Goal: Task Accomplishment & Management: Use online tool/utility

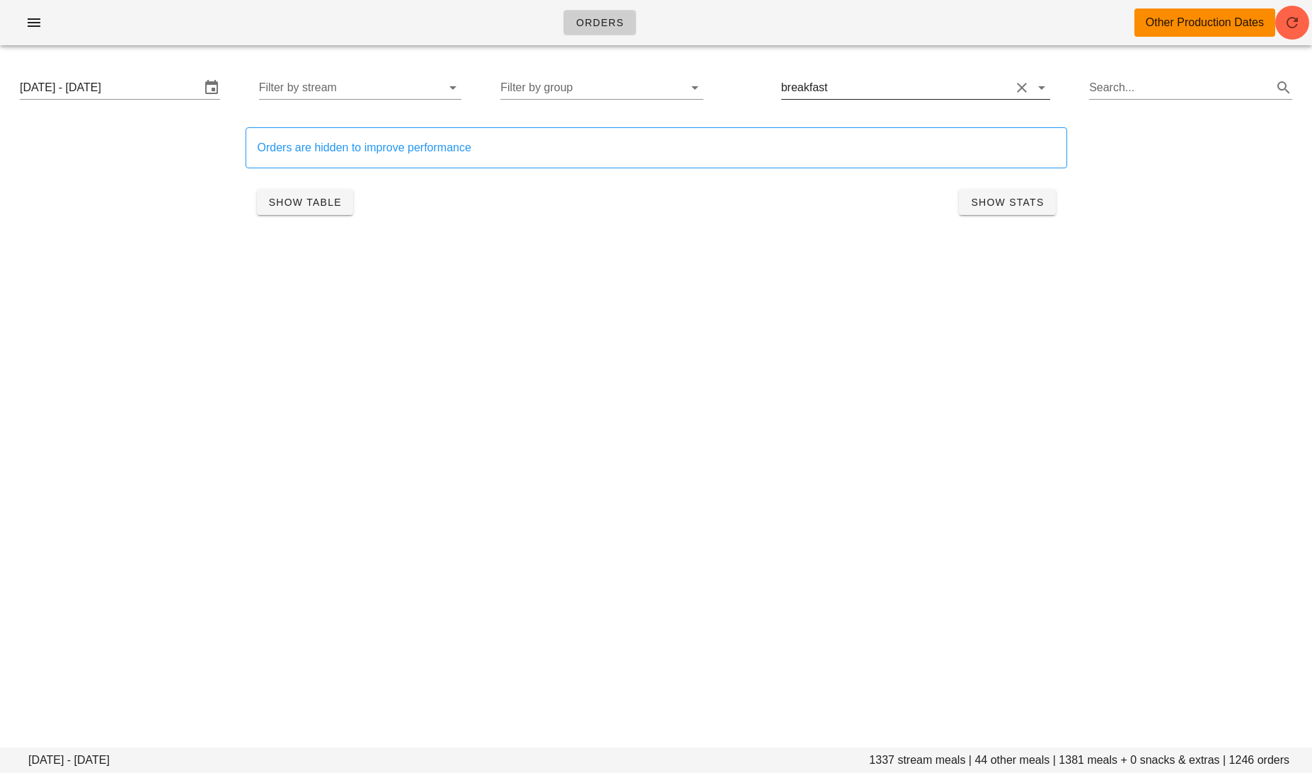
click at [886, 86] on input "text" at bounding box center [921, 87] width 180 height 23
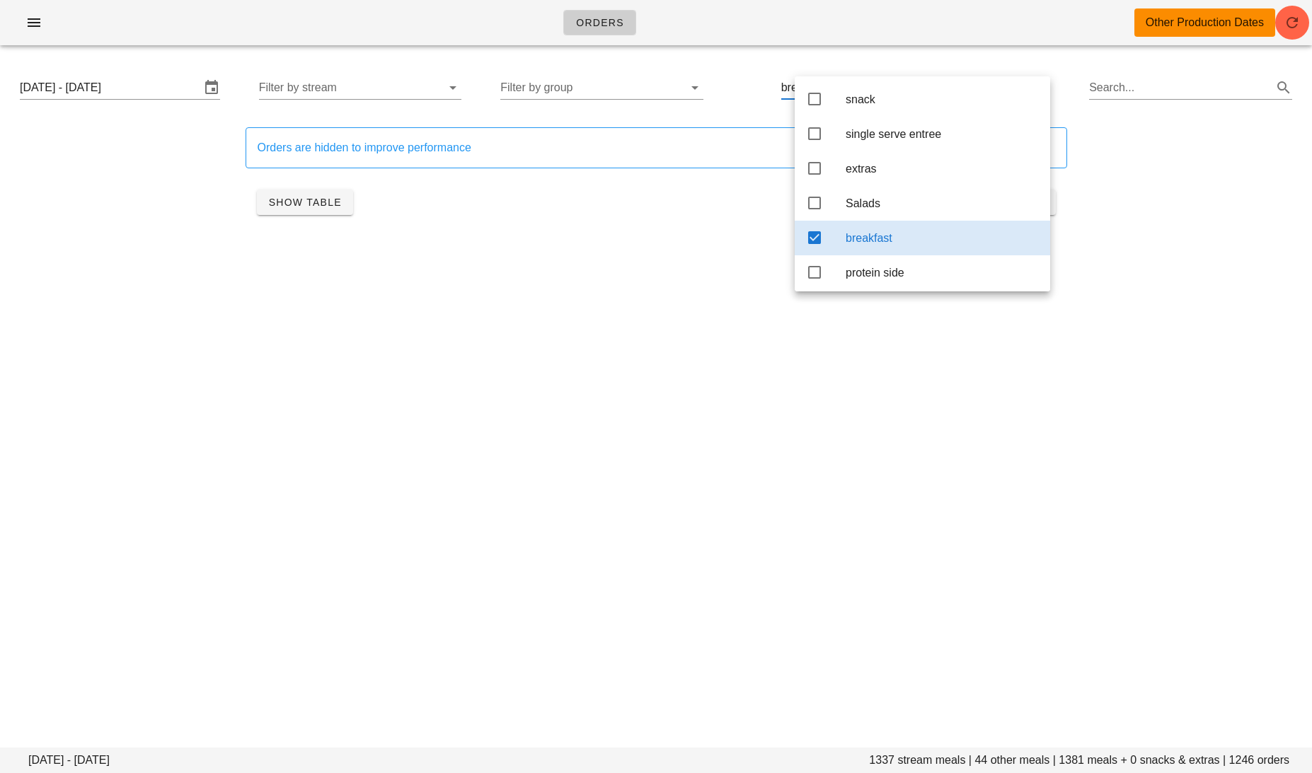
click at [811, 229] on icon at bounding box center [814, 237] width 17 height 17
click at [623, 85] on input "Filter by group" at bounding box center [590, 87] width 180 height 23
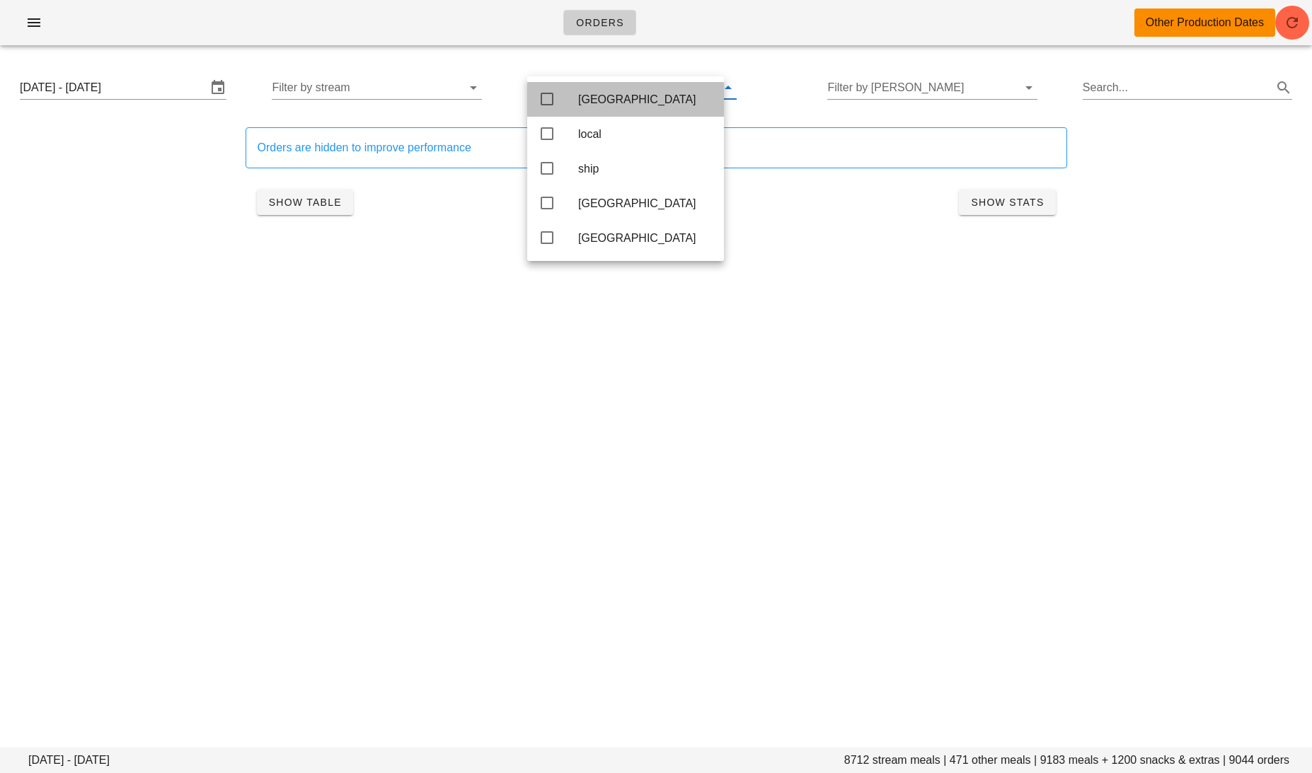
click at [599, 99] on div "[GEOGRAPHIC_DATA]" at bounding box center [645, 99] width 134 height 13
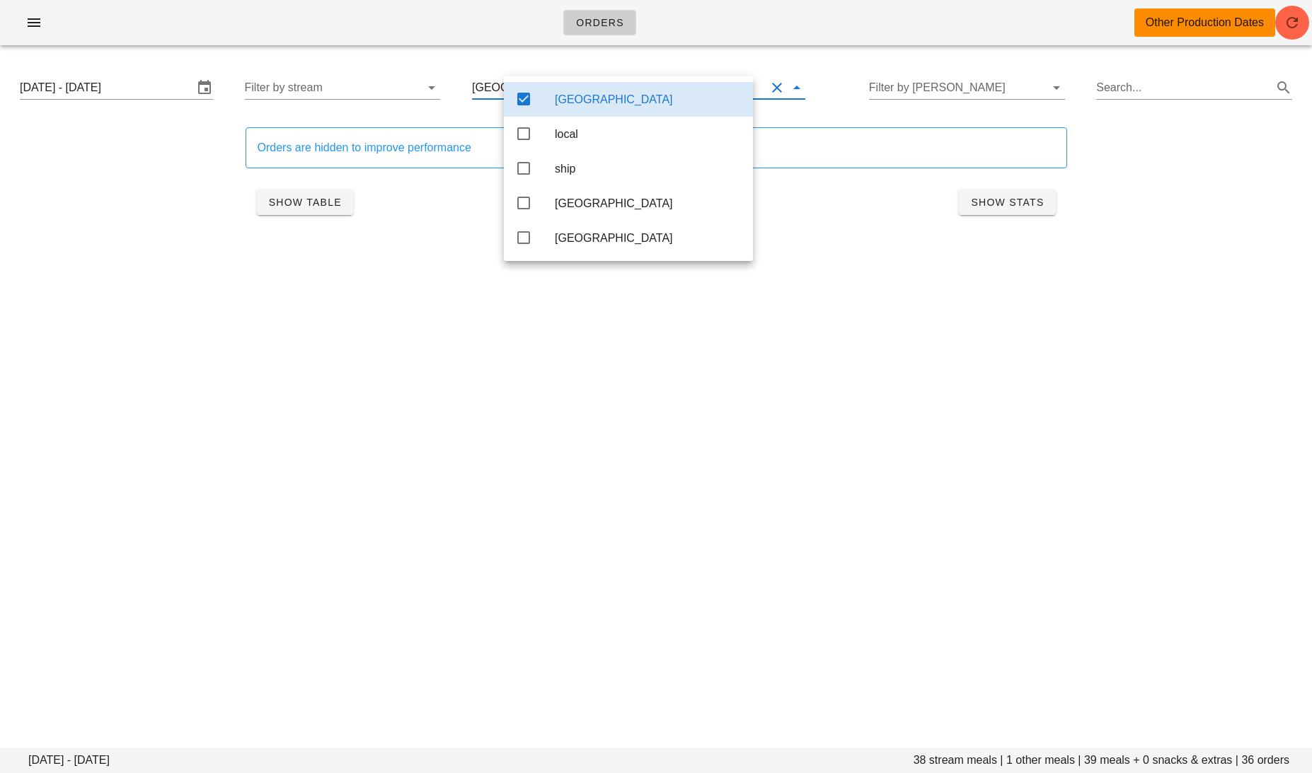
click at [460, 214] on div "Show Table Show Stats" at bounding box center [656, 202] width 821 height 45
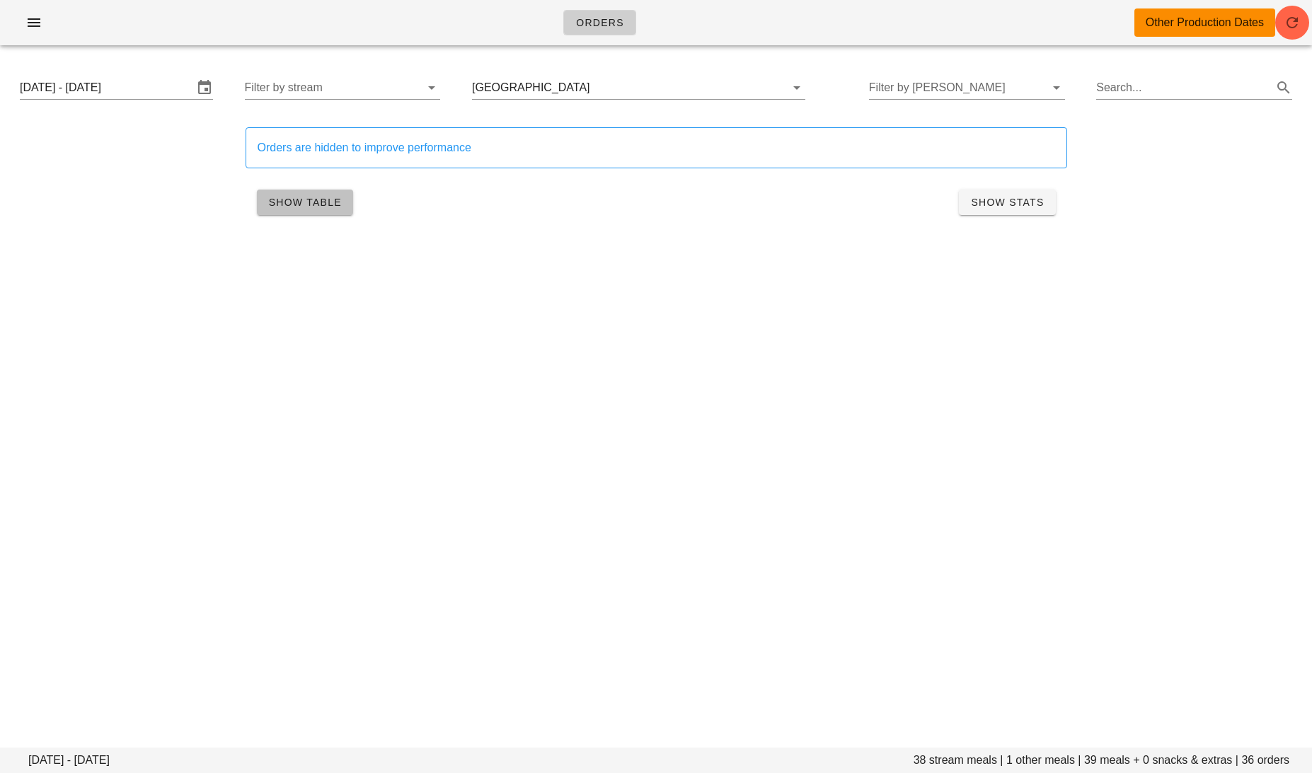
click at [302, 212] on button "Show Table" at bounding box center [305, 202] width 96 height 25
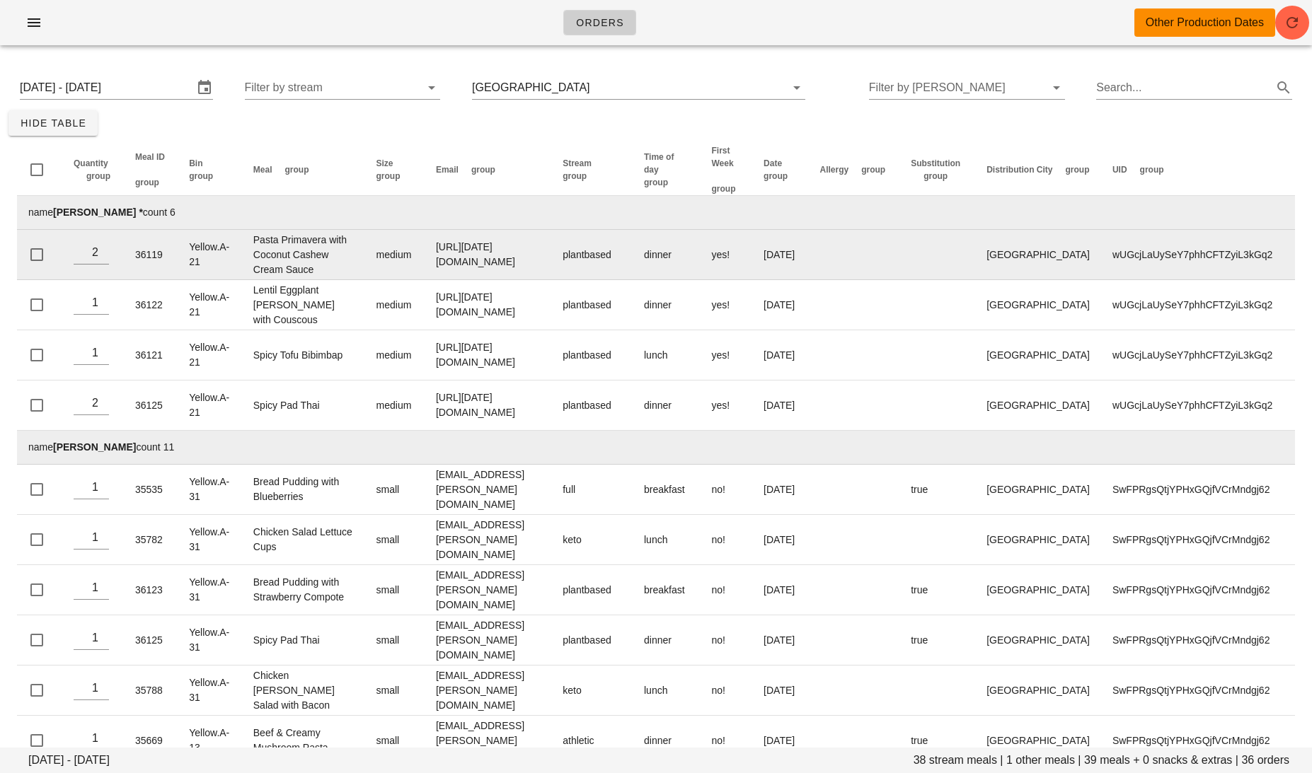
drag, startPoint x: 570, startPoint y: 267, endPoint x: 430, endPoint y: 267, distance: 139.4
click at [430, 267] on td "[URL][DATE][DOMAIN_NAME]" at bounding box center [488, 255] width 127 height 50
copy td "[URL][DOMAIN_NAME]"
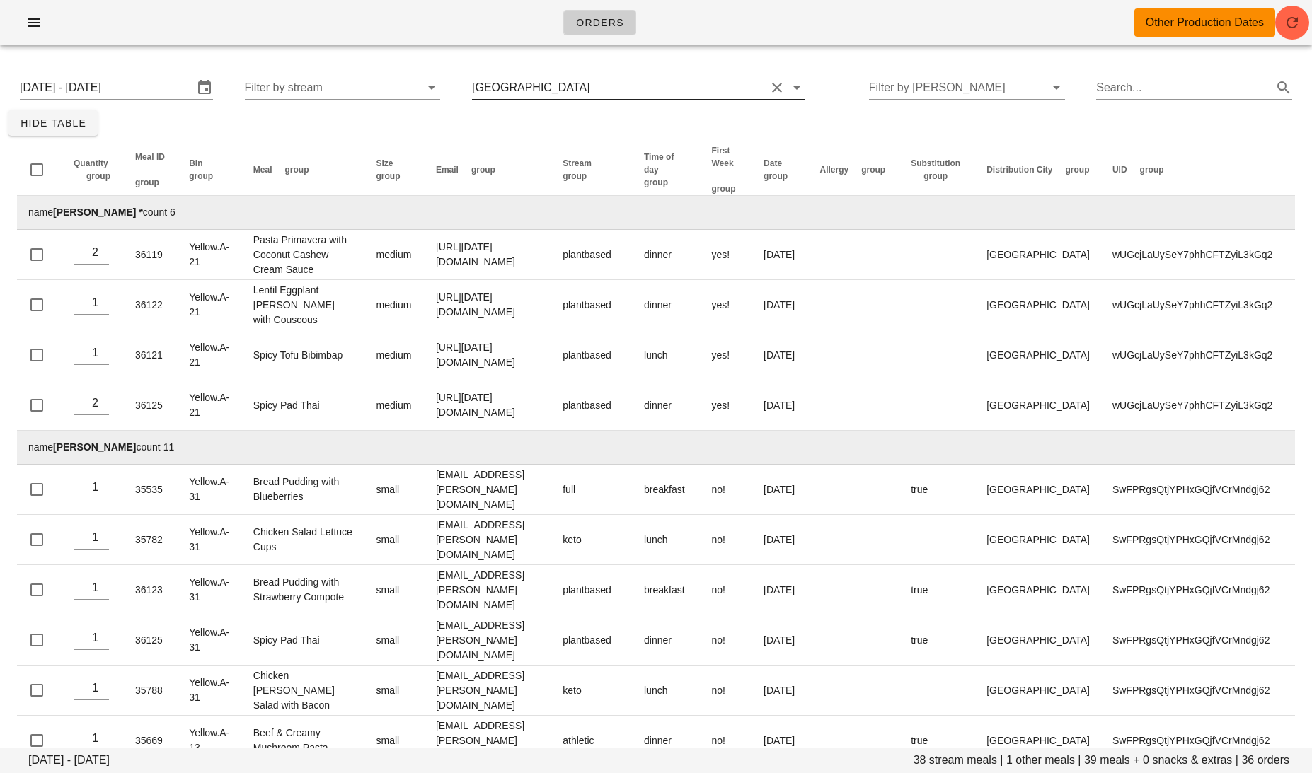
click at [593, 94] on input "text" at bounding box center [679, 87] width 173 height 23
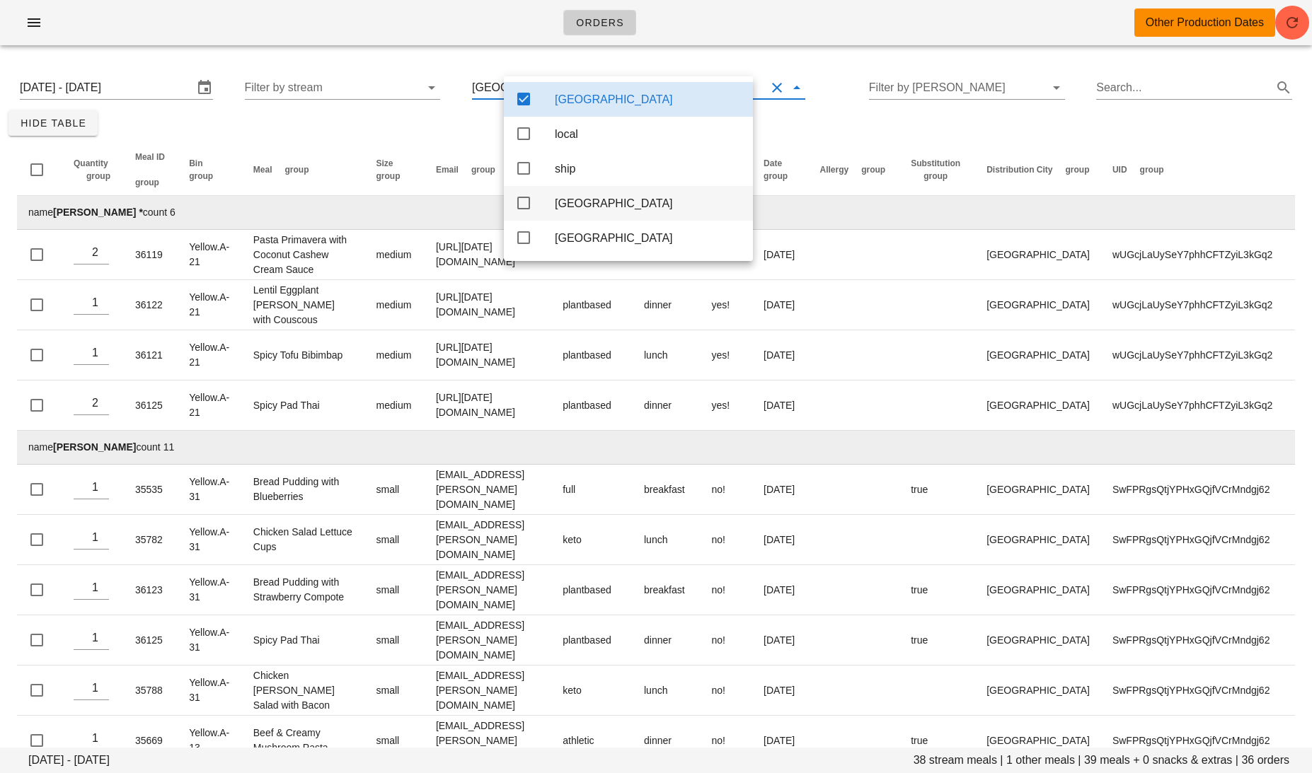
click at [531, 196] on div "[GEOGRAPHIC_DATA]" at bounding box center [628, 203] width 249 height 35
click at [522, 96] on icon at bounding box center [523, 99] width 17 height 17
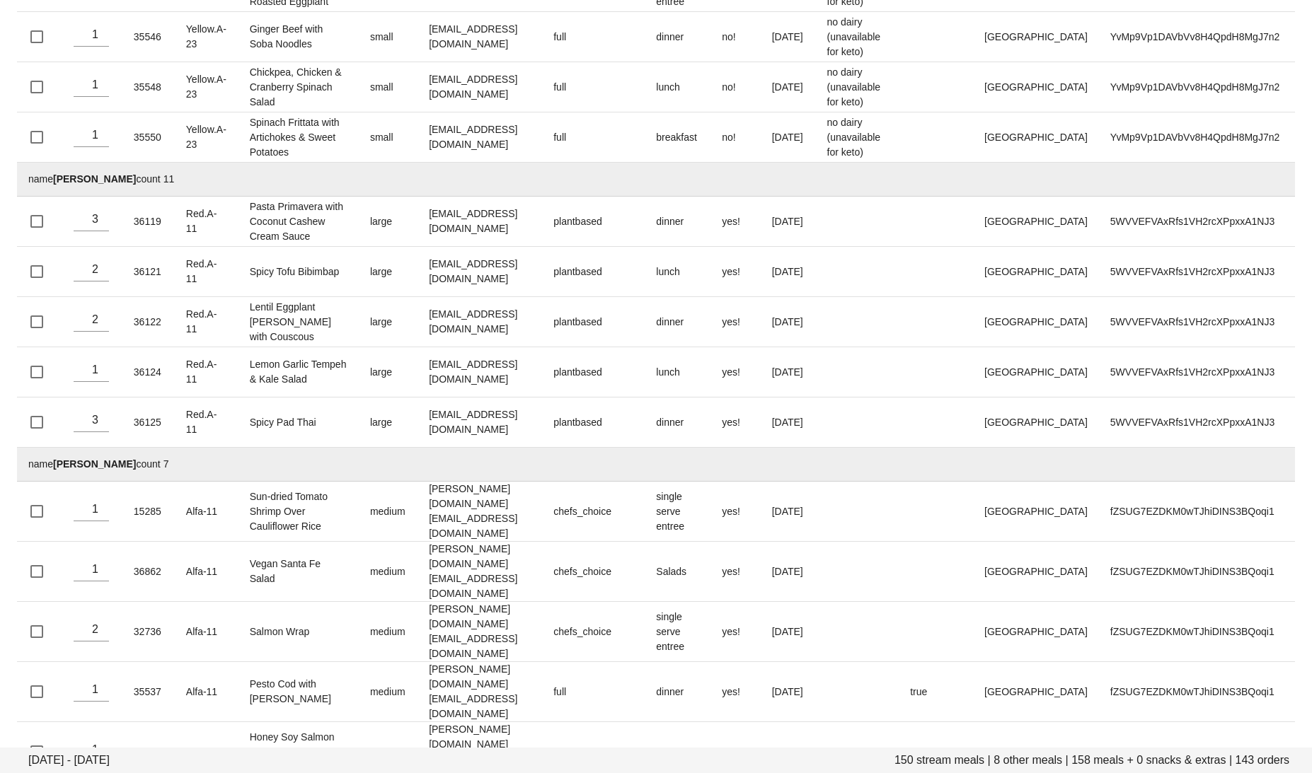
scroll to position [1284, 0]
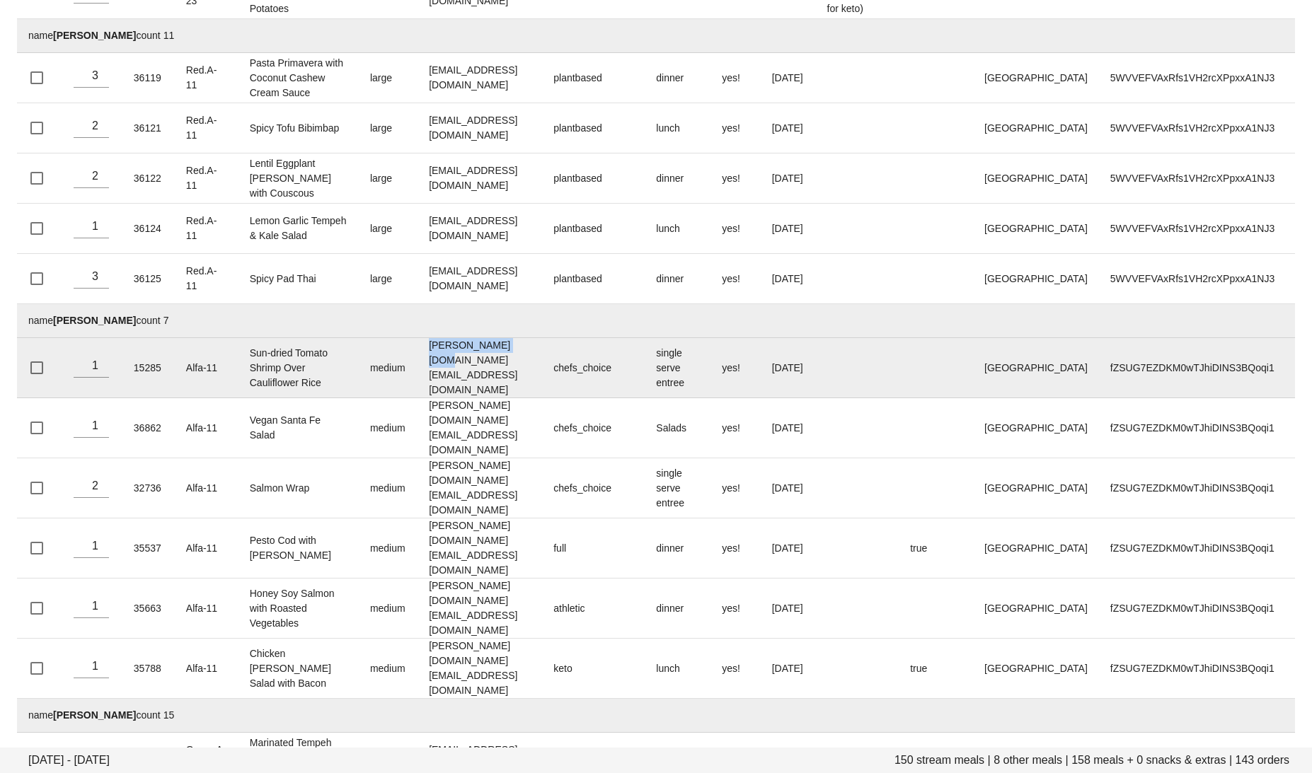
drag, startPoint x: 523, startPoint y: 382, endPoint x: 425, endPoint y: 382, distance: 97.6
click at [425, 382] on td "[PERSON_NAME][DOMAIN_NAME][EMAIL_ADDRESS][DOMAIN_NAME]" at bounding box center [479, 368] width 125 height 60
copy td "[PERSON_NAME][DOMAIN_NAME][EMAIL_ADDRESS][DOMAIN_NAME]"
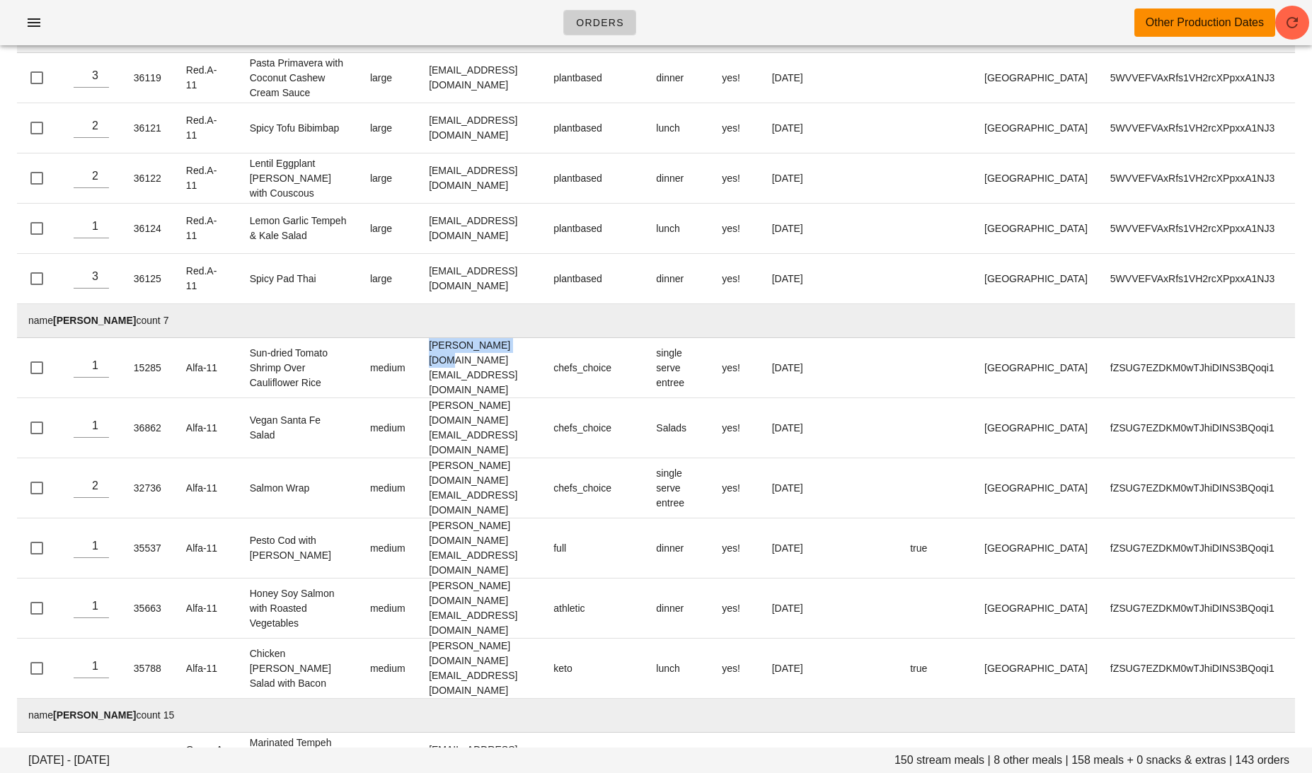
scroll to position [0, 0]
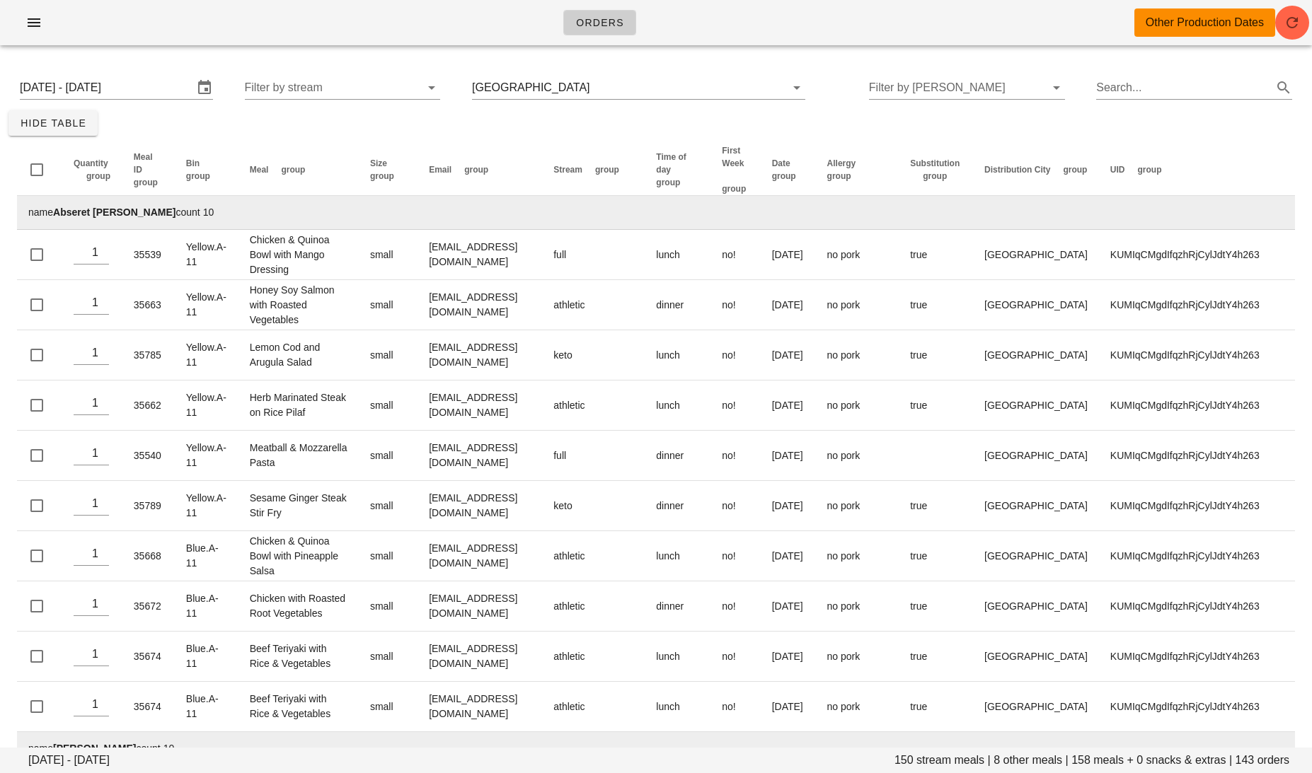
drag, startPoint x: 179, startPoint y: 96, endPoint x: 395, endPoint y: 211, distance: 244.4
click at [179, 96] on input "[DATE] - [DATE]" at bounding box center [106, 87] width 173 height 23
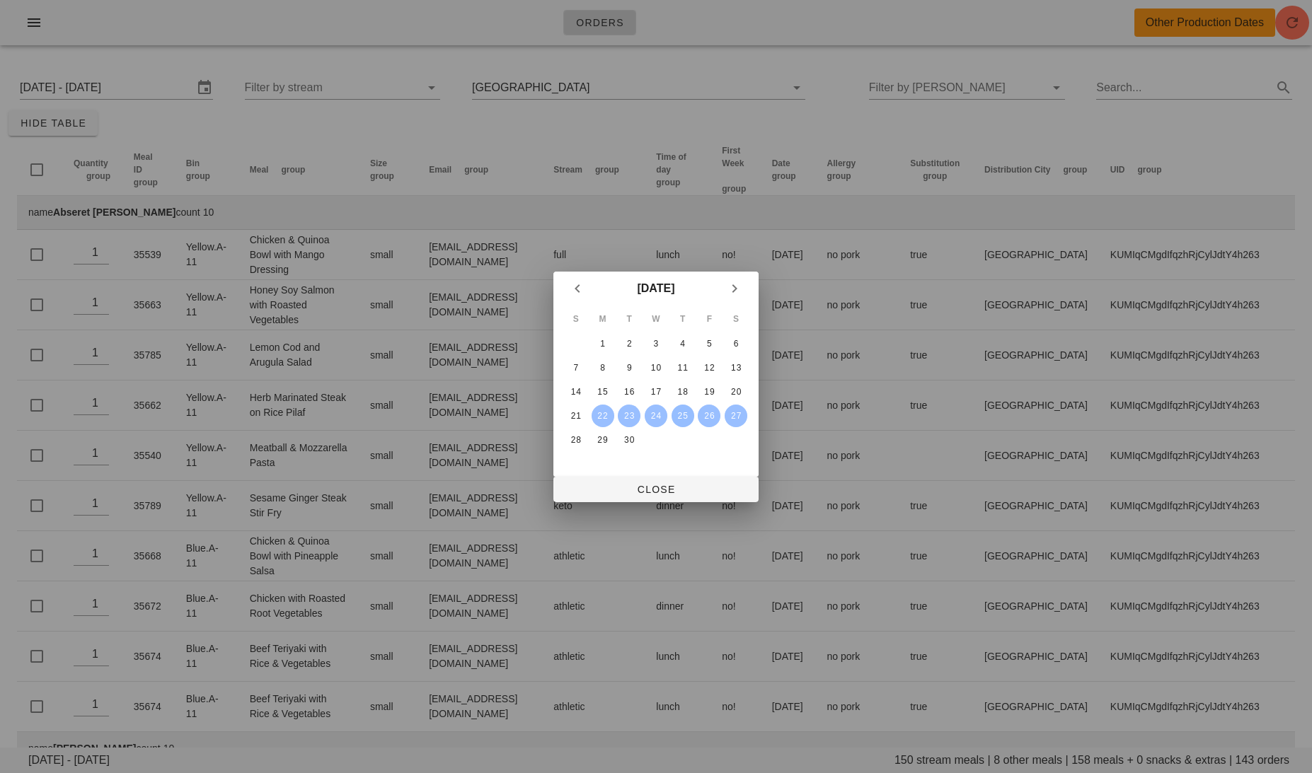
click at [680, 421] on button "25" at bounding box center [682, 416] width 23 height 23
click at [737, 419] on div "27" at bounding box center [736, 416] width 23 height 10
click at [698, 490] on span "Close" at bounding box center [656, 489] width 183 height 11
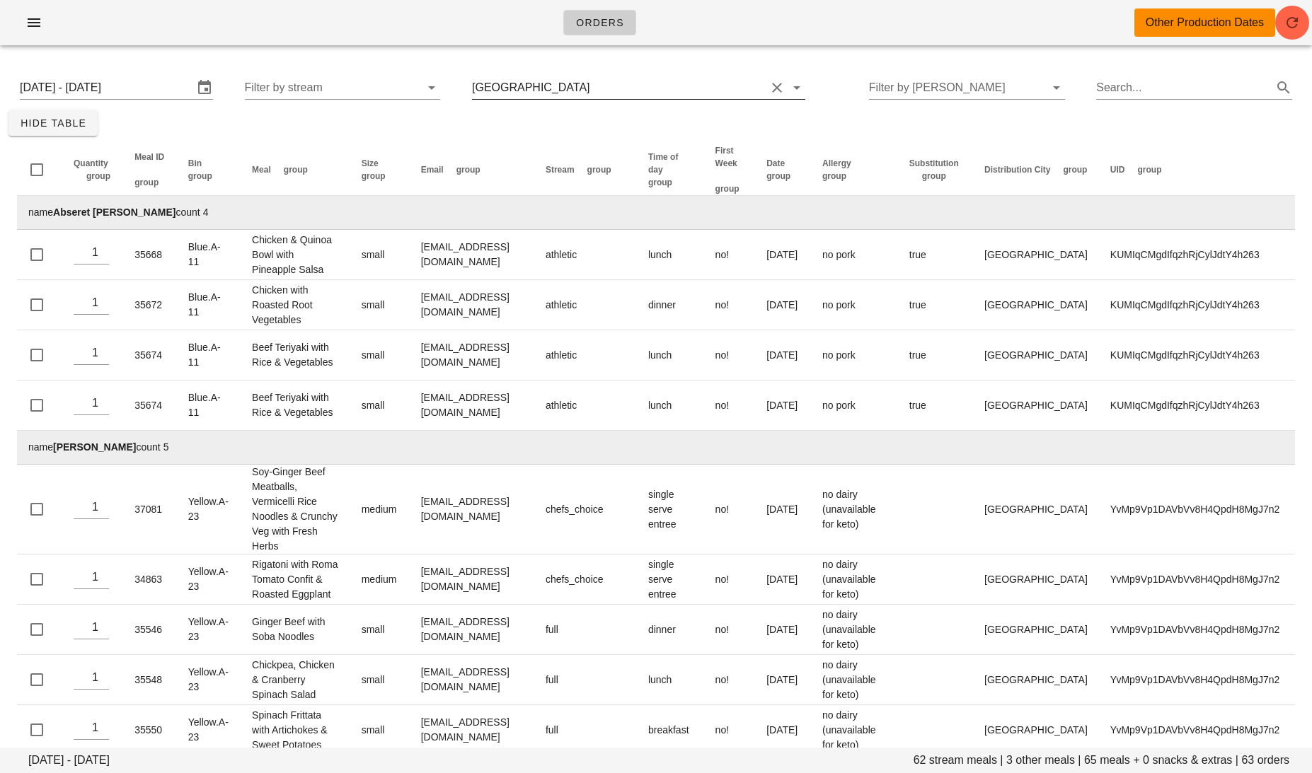
click at [636, 99] on div "[GEOGRAPHIC_DATA]" at bounding box center [638, 87] width 333 height 23
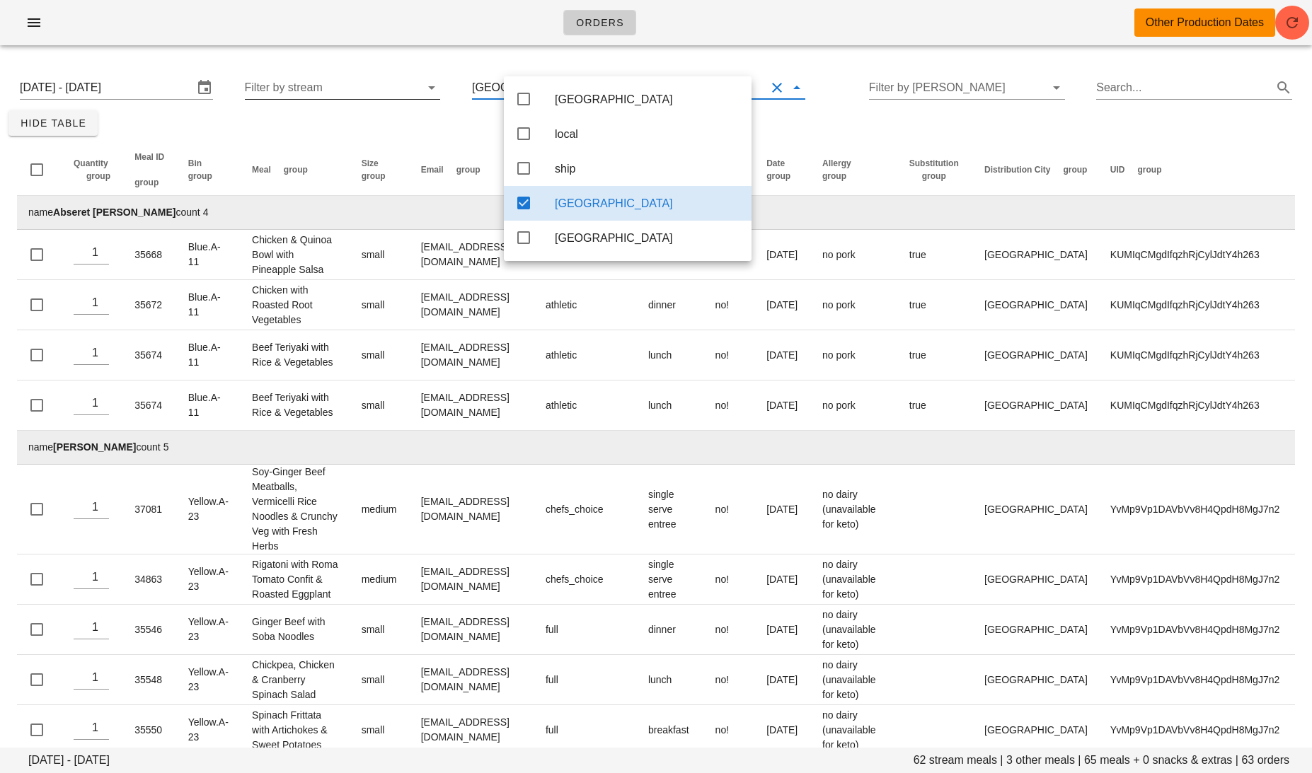
click at [385, 79] on input "Filter by stream" at bounding box center [331, 87] width 173 height 23
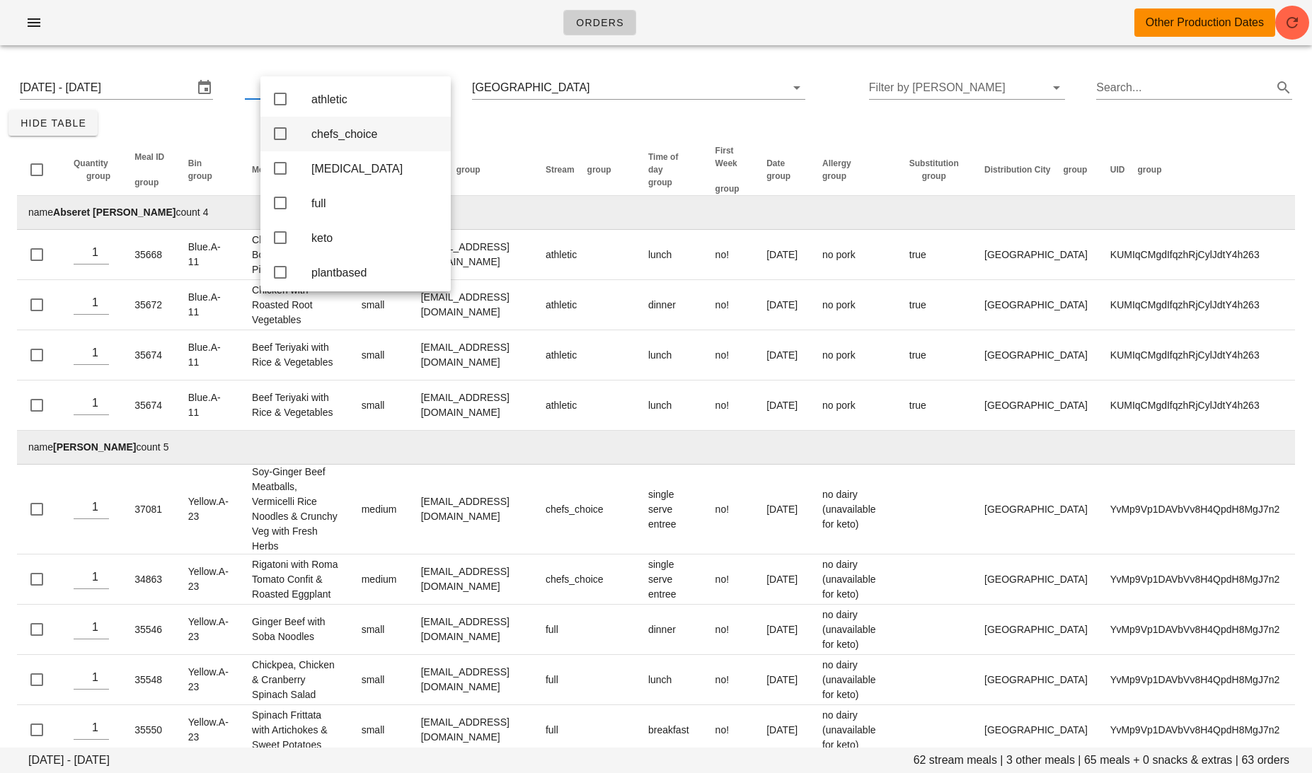
click at [359, 139] on div "chefs_choice" at bounding box center [375, 133] width 128 height 13
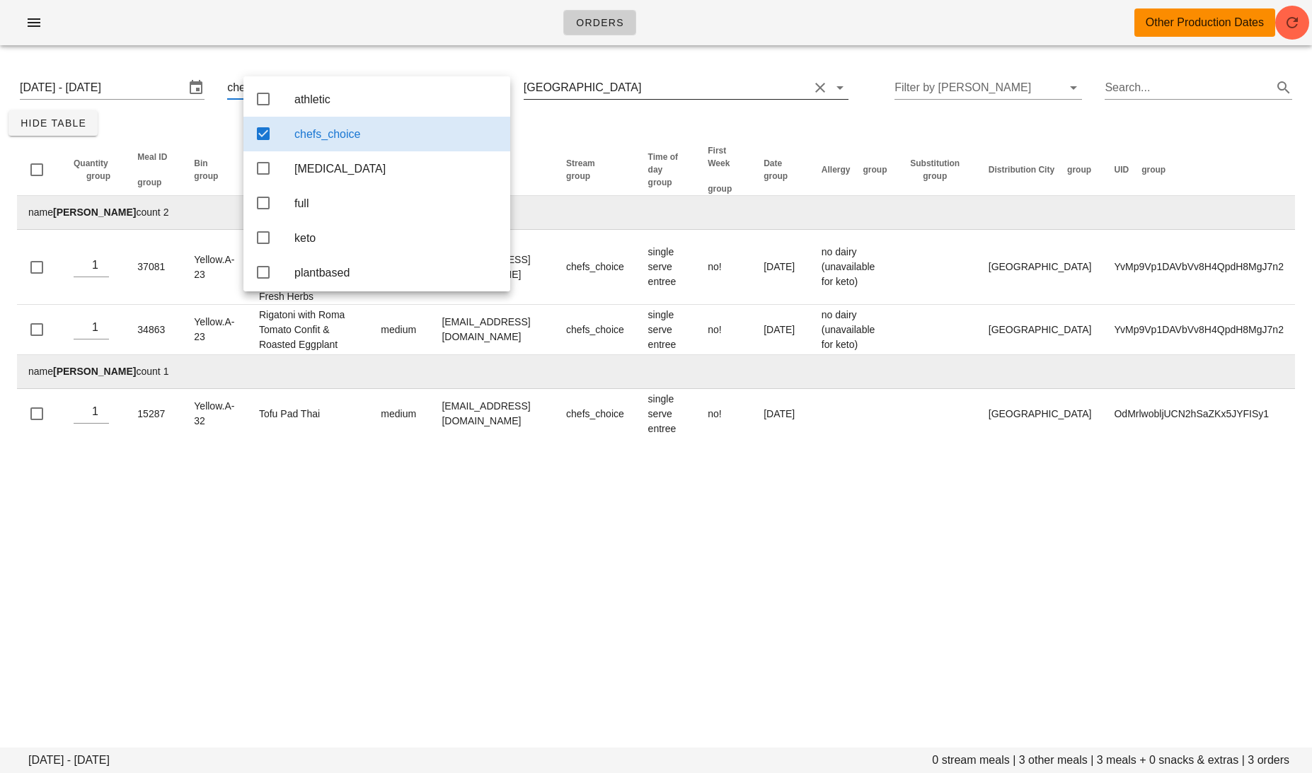
click at [644, 85] on input "text" at bounding box center [726, 87] width 165 height 23
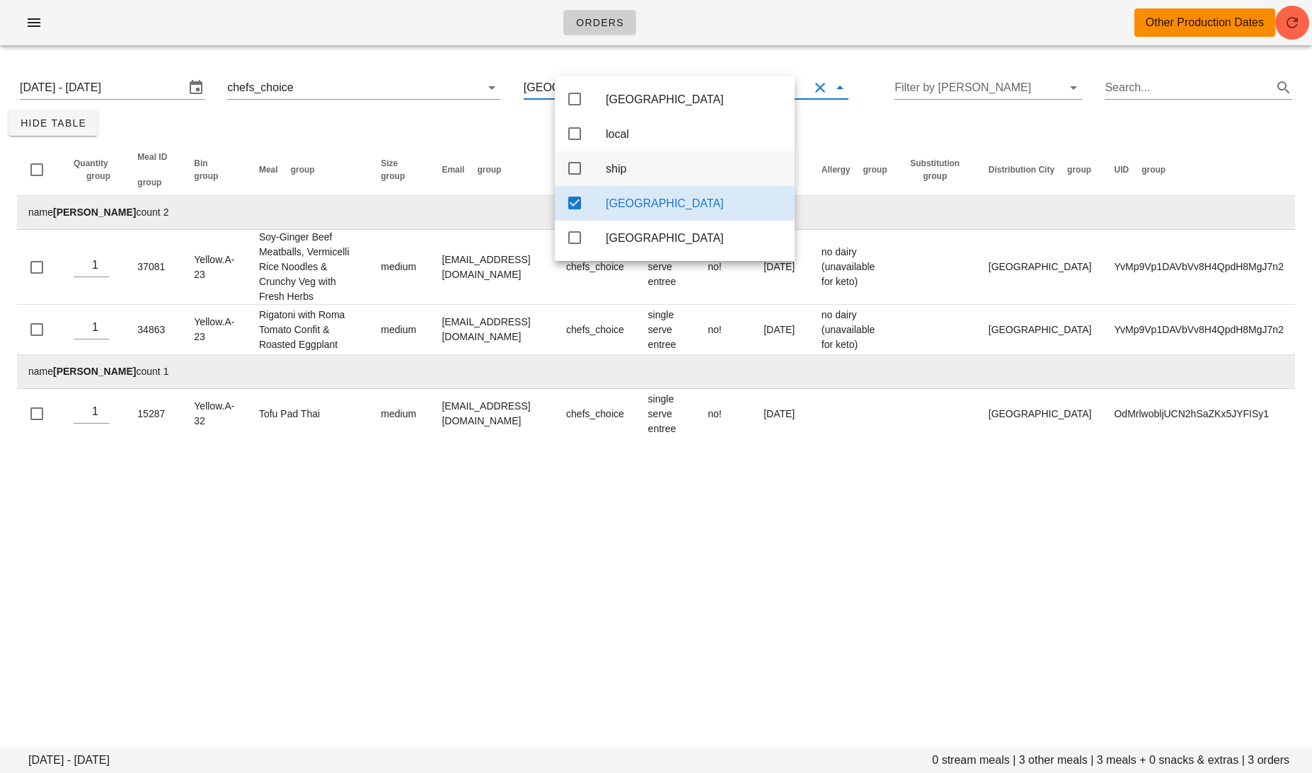
click at [568, 172] on icon at bounding box center [574, 168] width 17 height 17
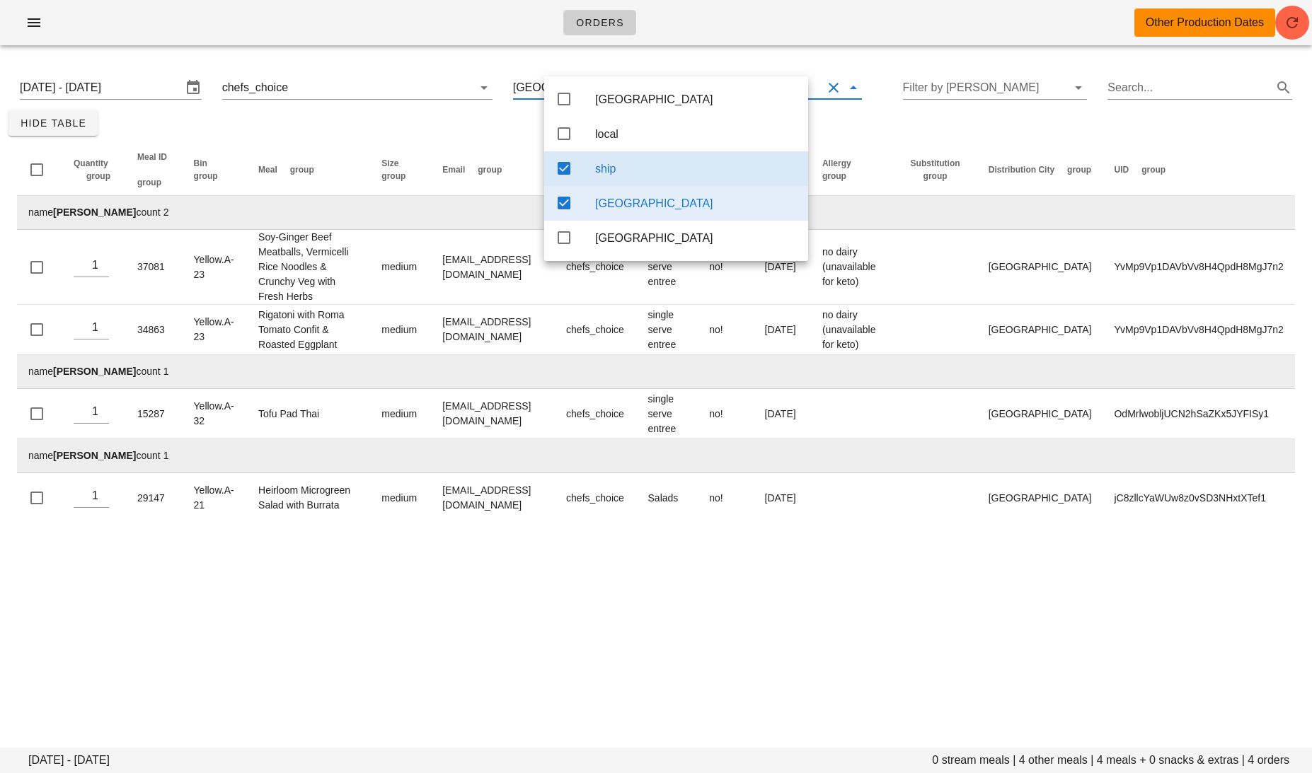
click at [577, 216] on div "[GEOGRAPHIC_DATA]" at bounding box center [676, 203] width 264 height 35
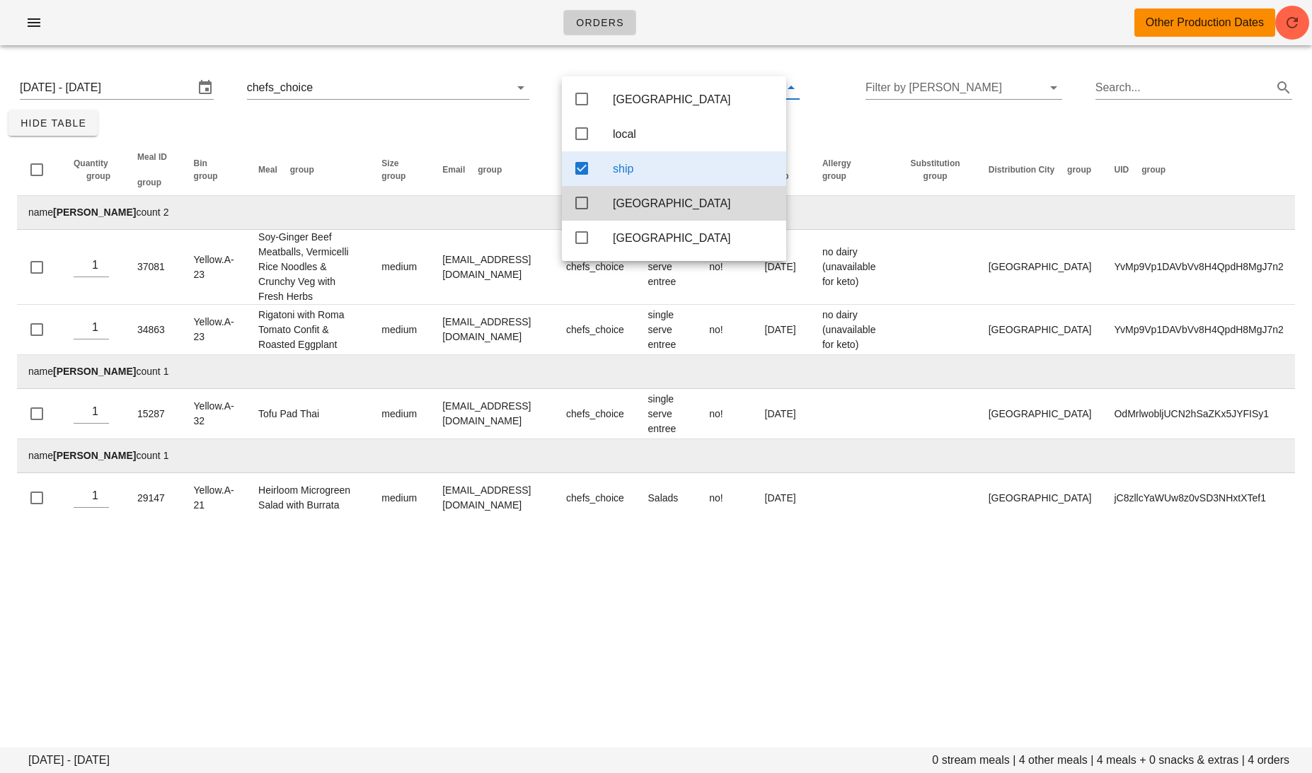
click at [500, 526] on div "Quantity group Meal ID group Bin group Meal group Size group Email group Stream…" at bounding box center [655, 334] width 1295 height 396
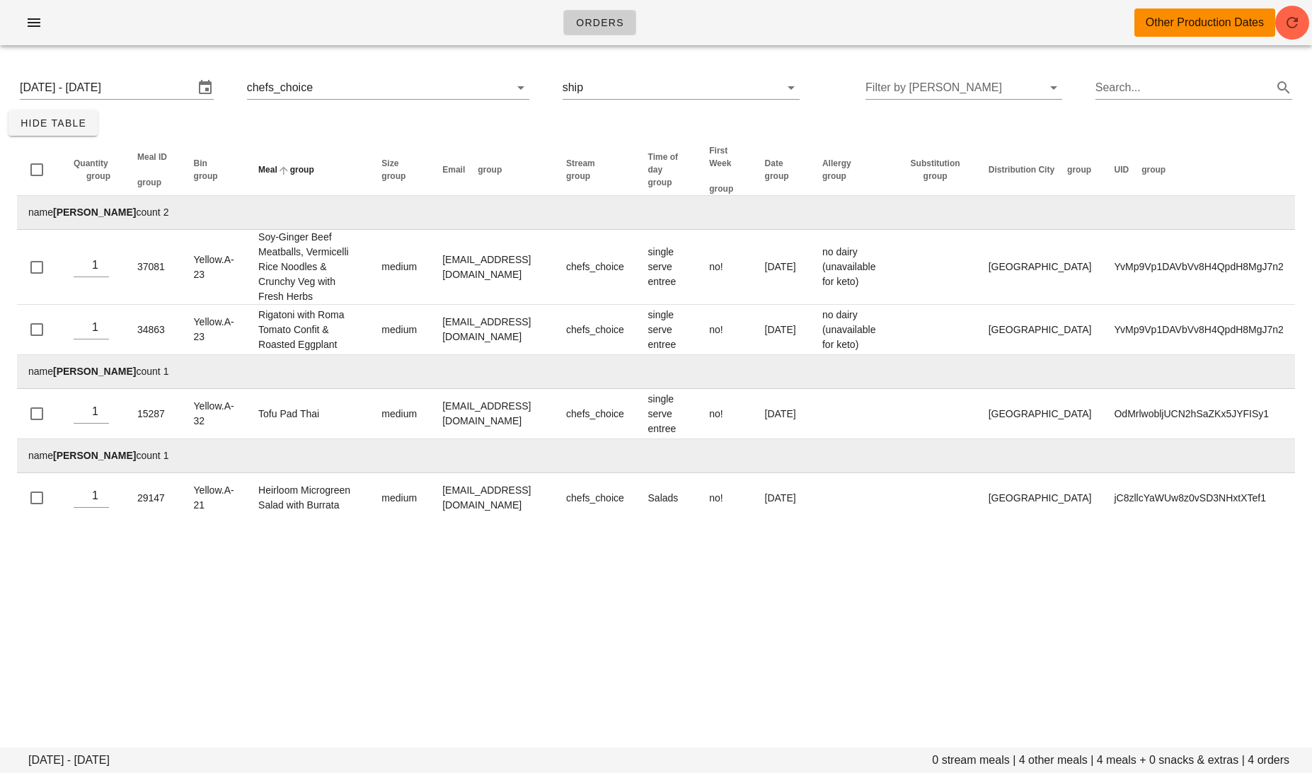
click at [308, 169] on span "group" at bounding box center [302, 170] width 24 height 10
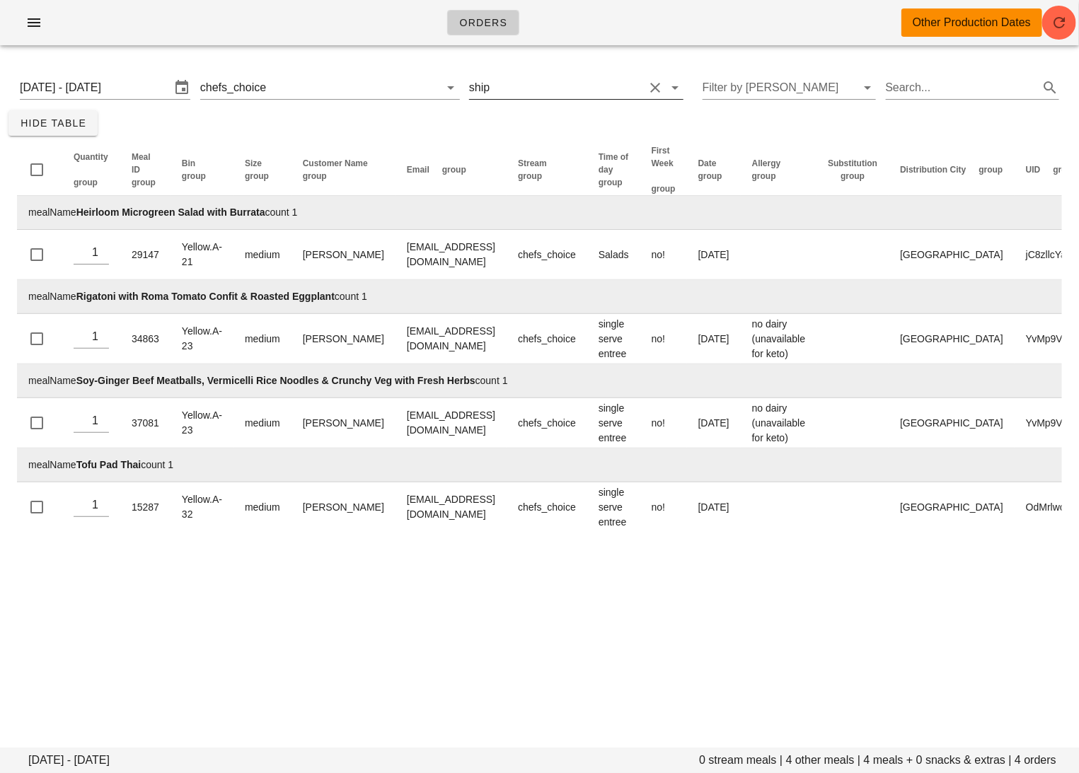
click at [589, 85] on input "text" at bounding box center [567, 87] width 151 height 23
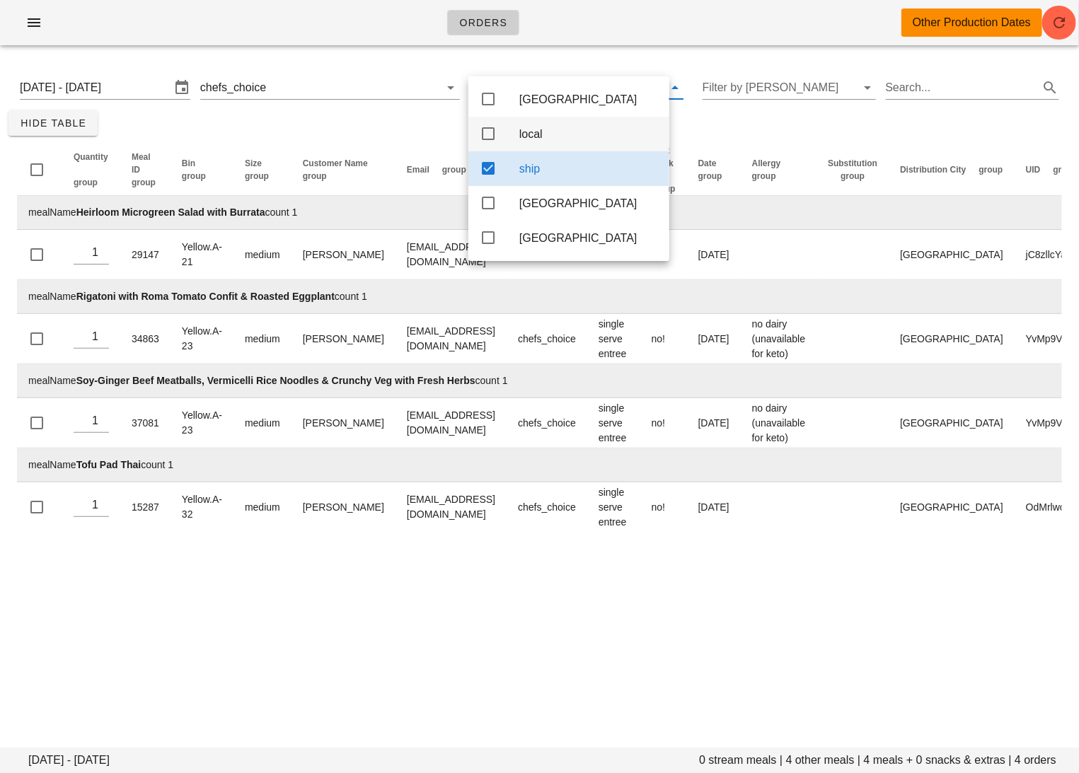
click at [480, 139] on icon at bounding box center [488, 133] width 17 height 17
click at [484, 177] on icon at bounding box center [488, 168] width 17 height 17
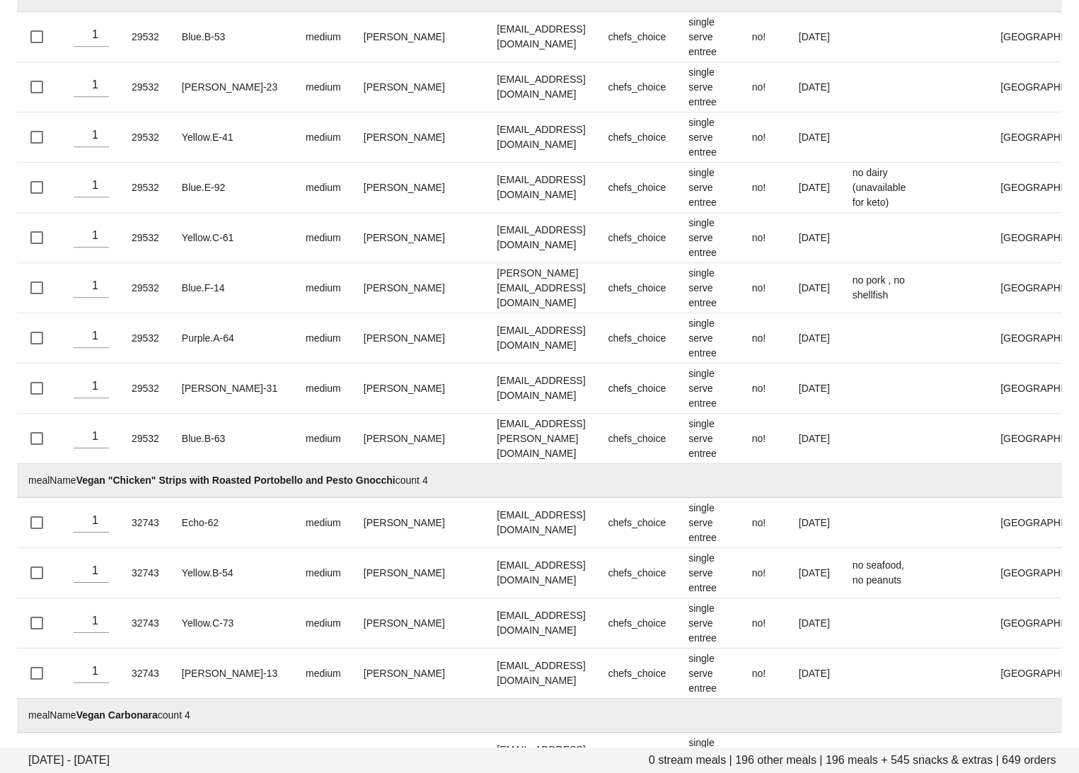
scroll to position [33842, 0]
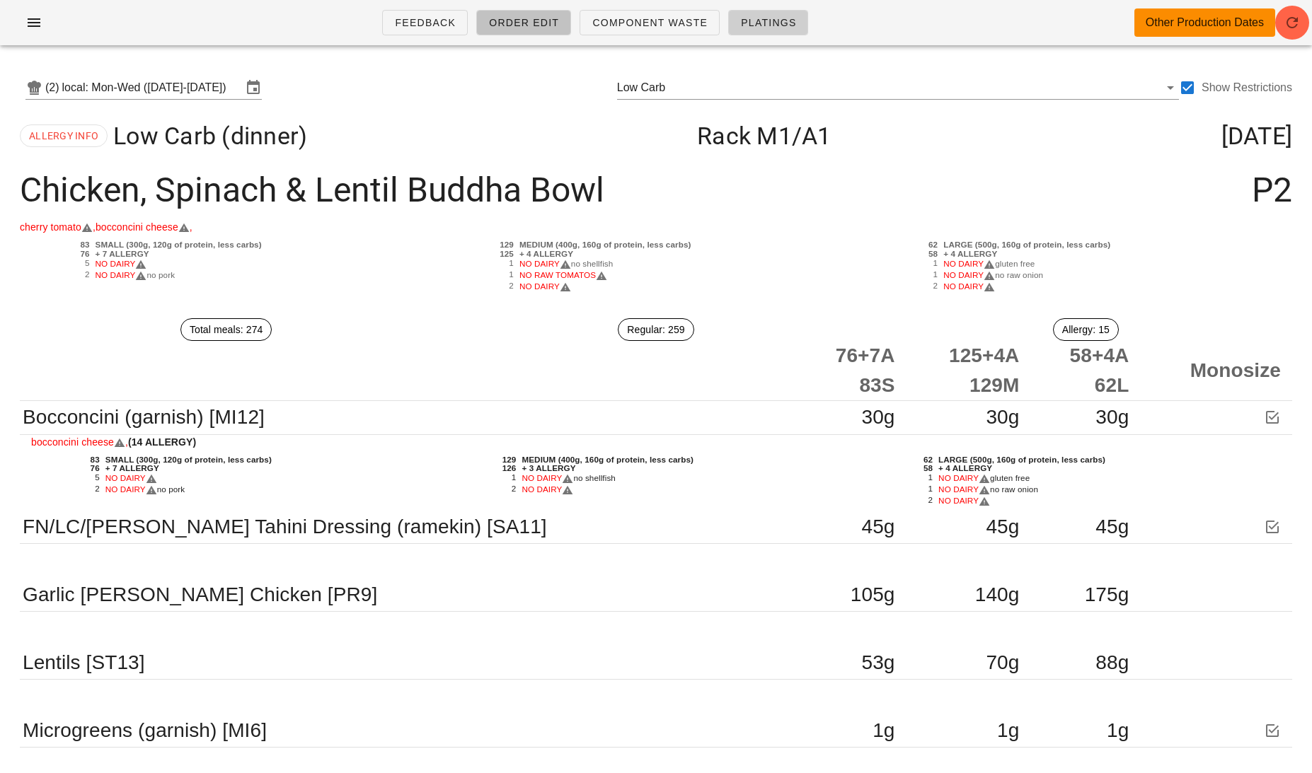
click at [509, 21] on span "Order Edit" at bounding box center [523, 22] width 71 height 11
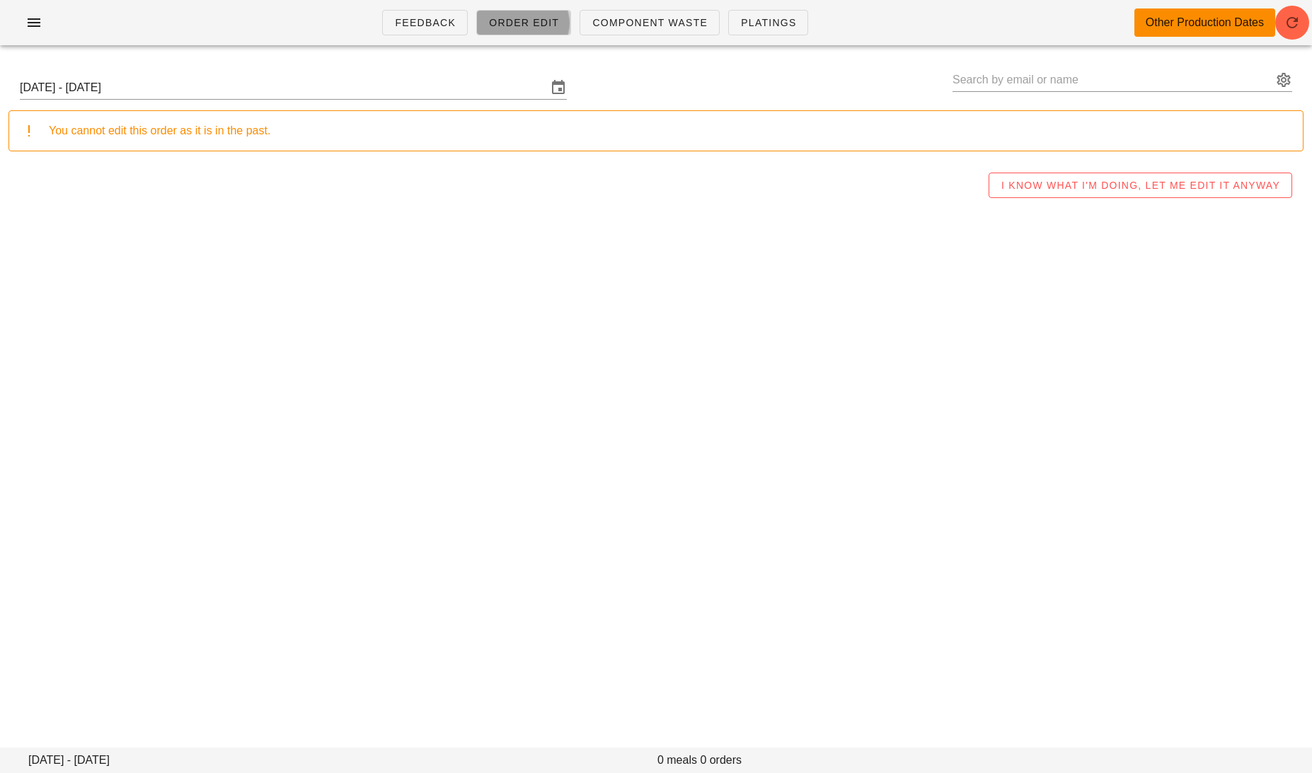
type input "Michelle Mlcak (contact@seachellesocial.com)"
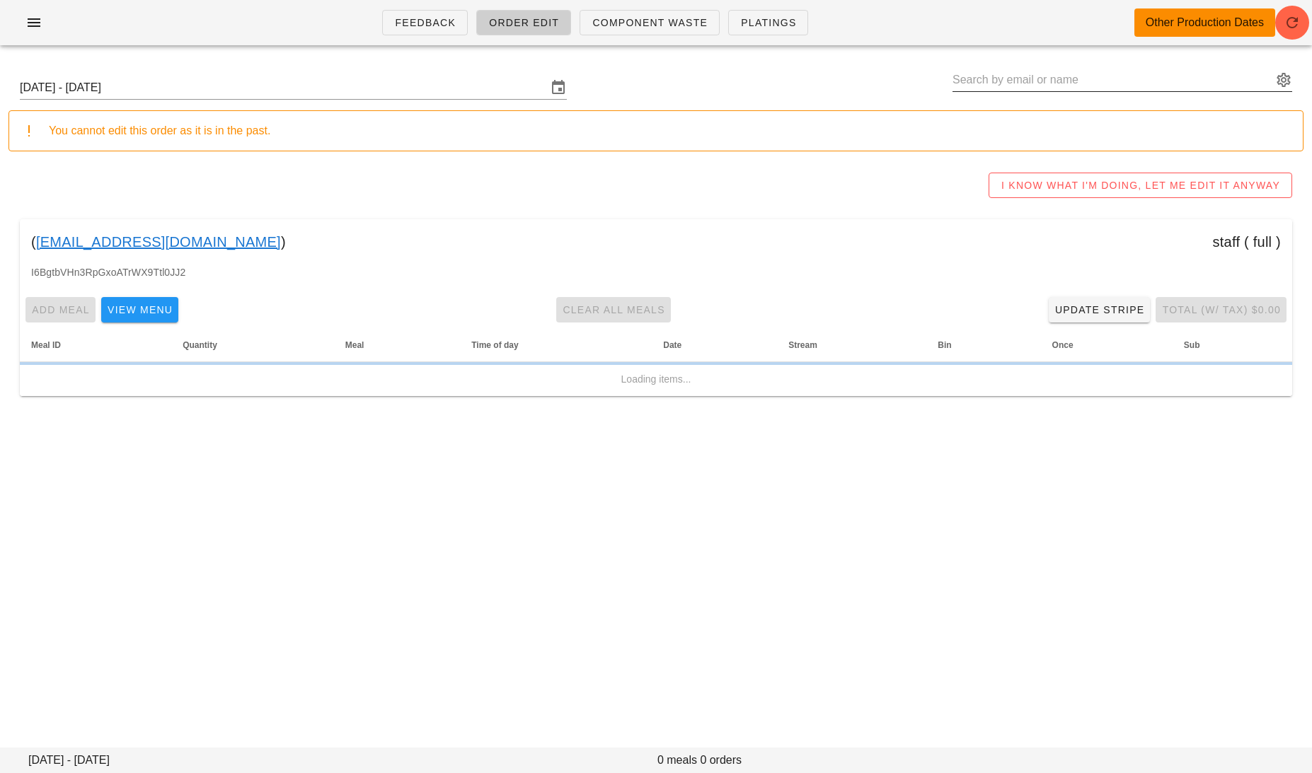
click at [1009, 73] on input "text" at bounding box center [1112, 80] width 320 height 23
paste input "doreennoursewilson@gmail.com"
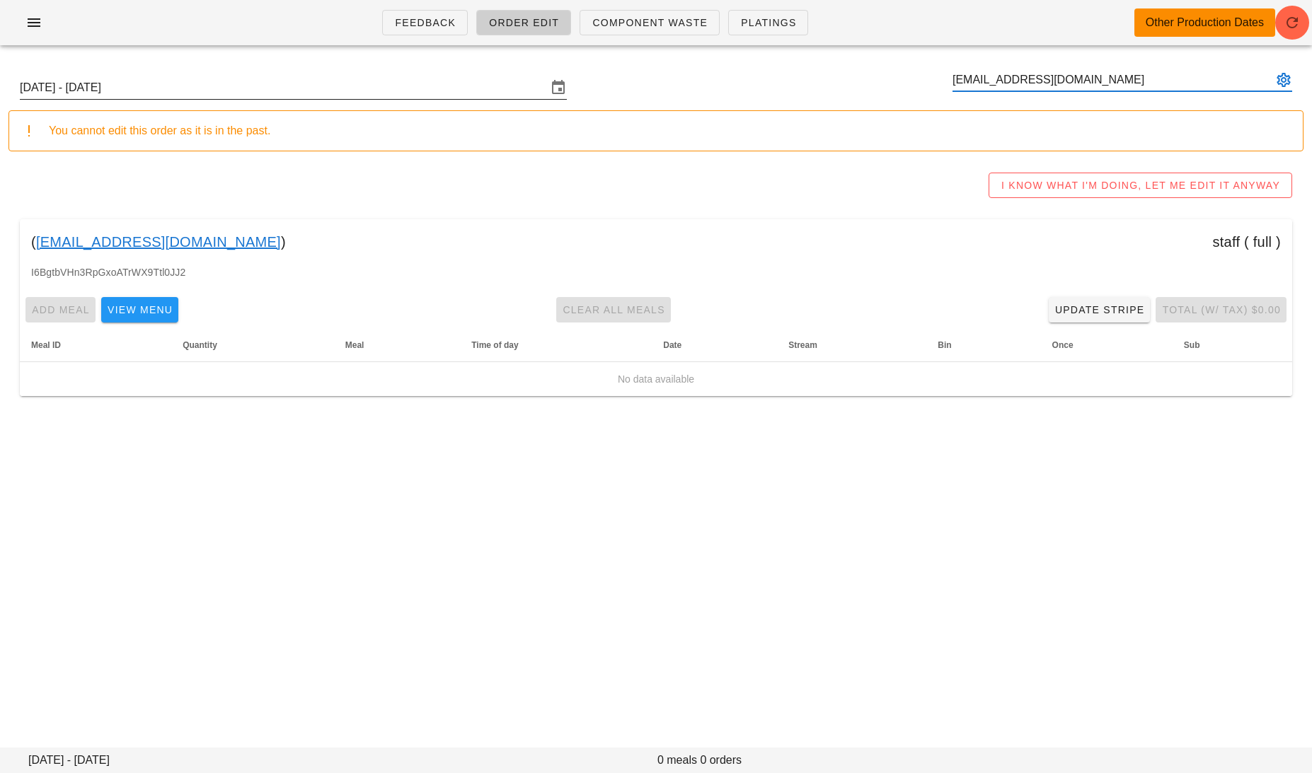
type input "doreennoursewilson@gmail.com"
click at [428, 91] on input "Sunday September 21 - Saturday September 27" at bounding box center [283, 87] width 527 height 23
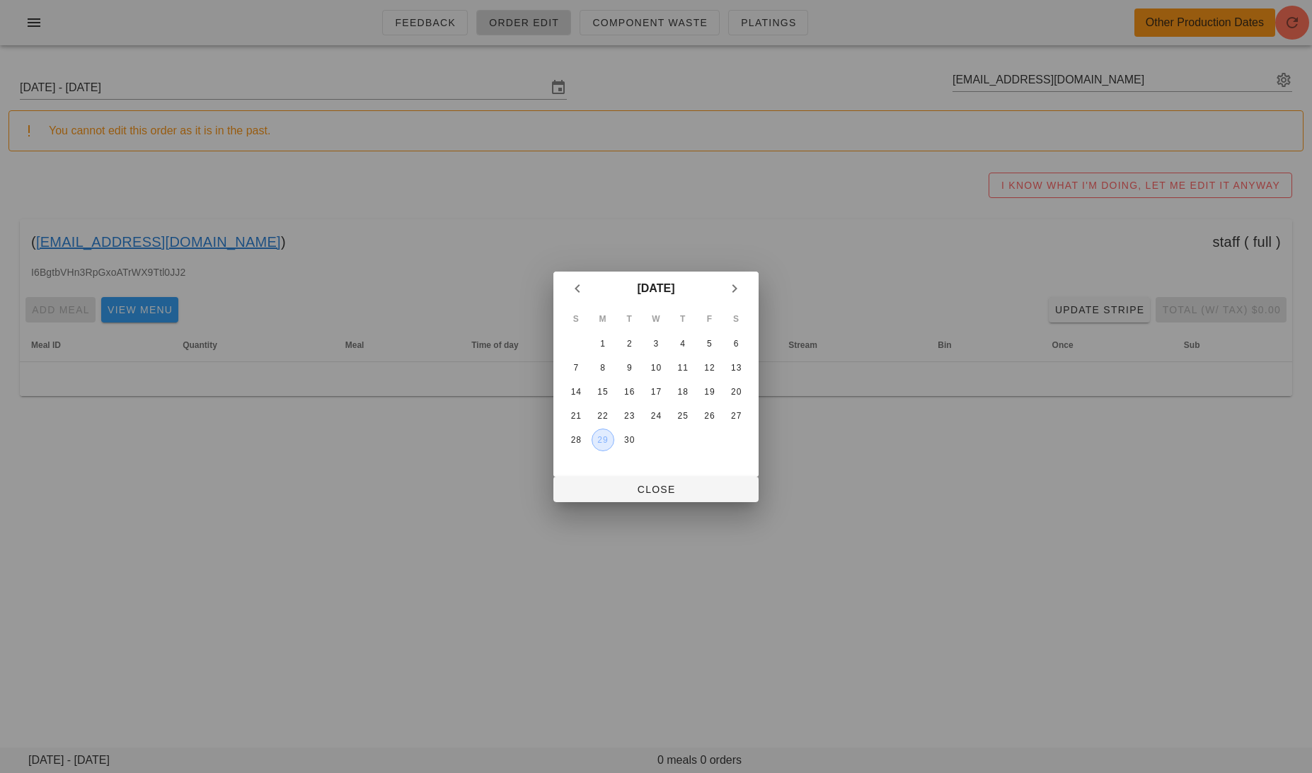
click at [611, 444] on button "29" at bounding box center [603, 440] width 23 height 23
click at [602, 417] on div "22" at bounding box center [603, 416] width 23 height 10
click at [648, 501] on button "Close" at bounding box center [655, 489] width 205 height 25
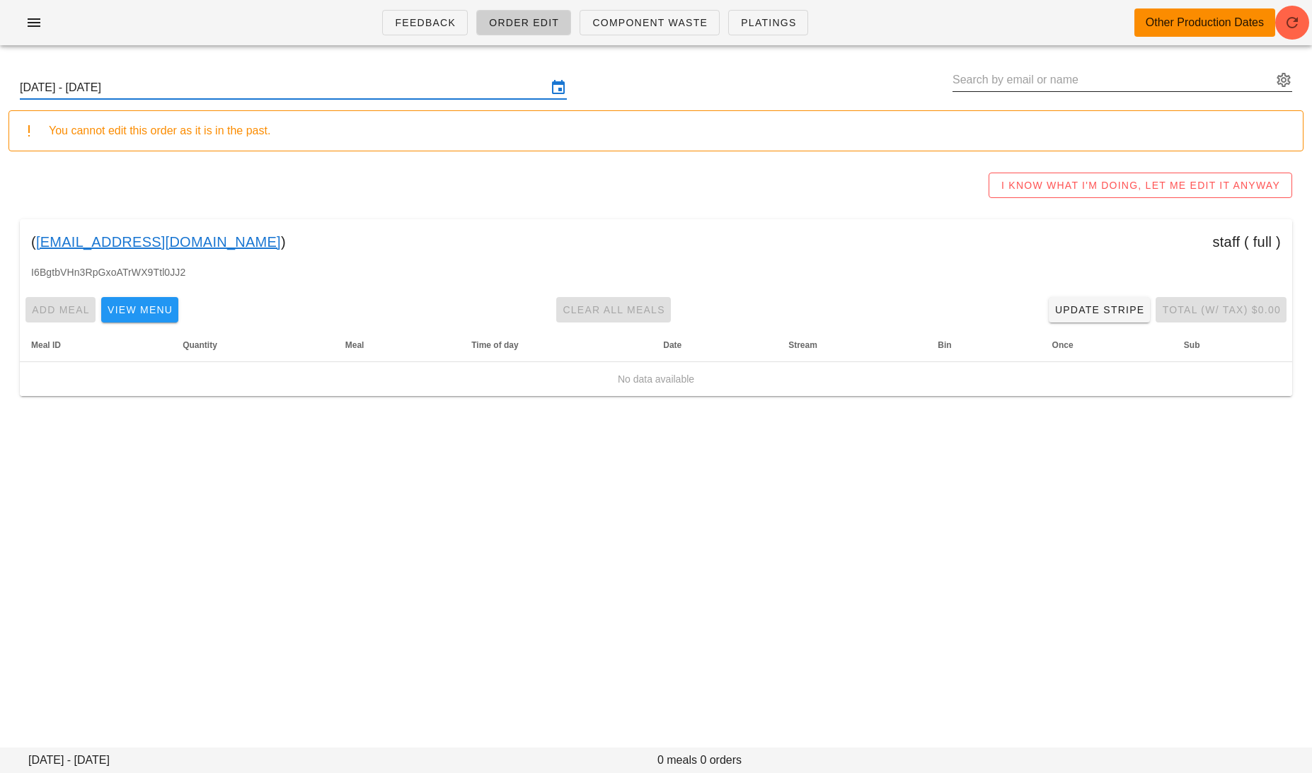
click at [1137, 74] on input "text" at bounding box center [1112, 80] width 320 height 23
click at [1027, 76] on input "Punts" at bounding box center [1112, 80] width 320 height 23
type input "P"
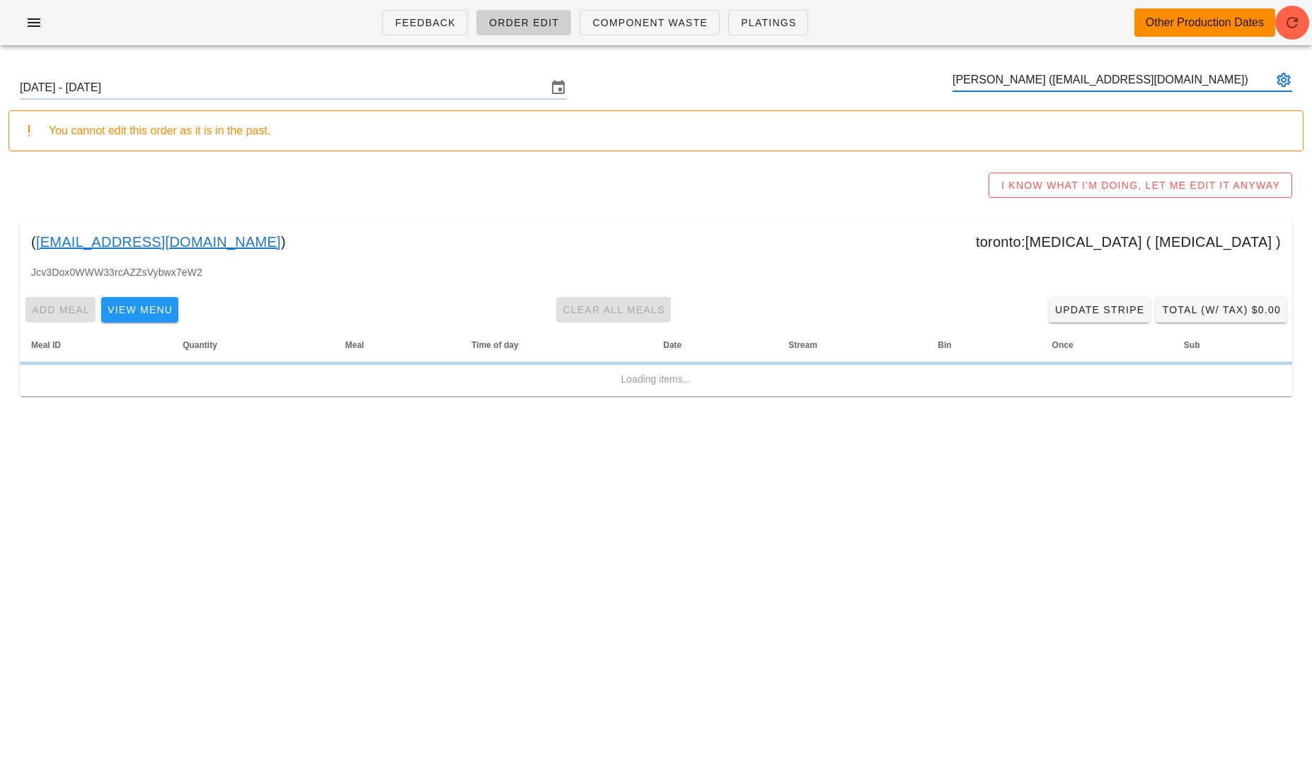
type input "Mark Putns (opus4p@aol.com)"
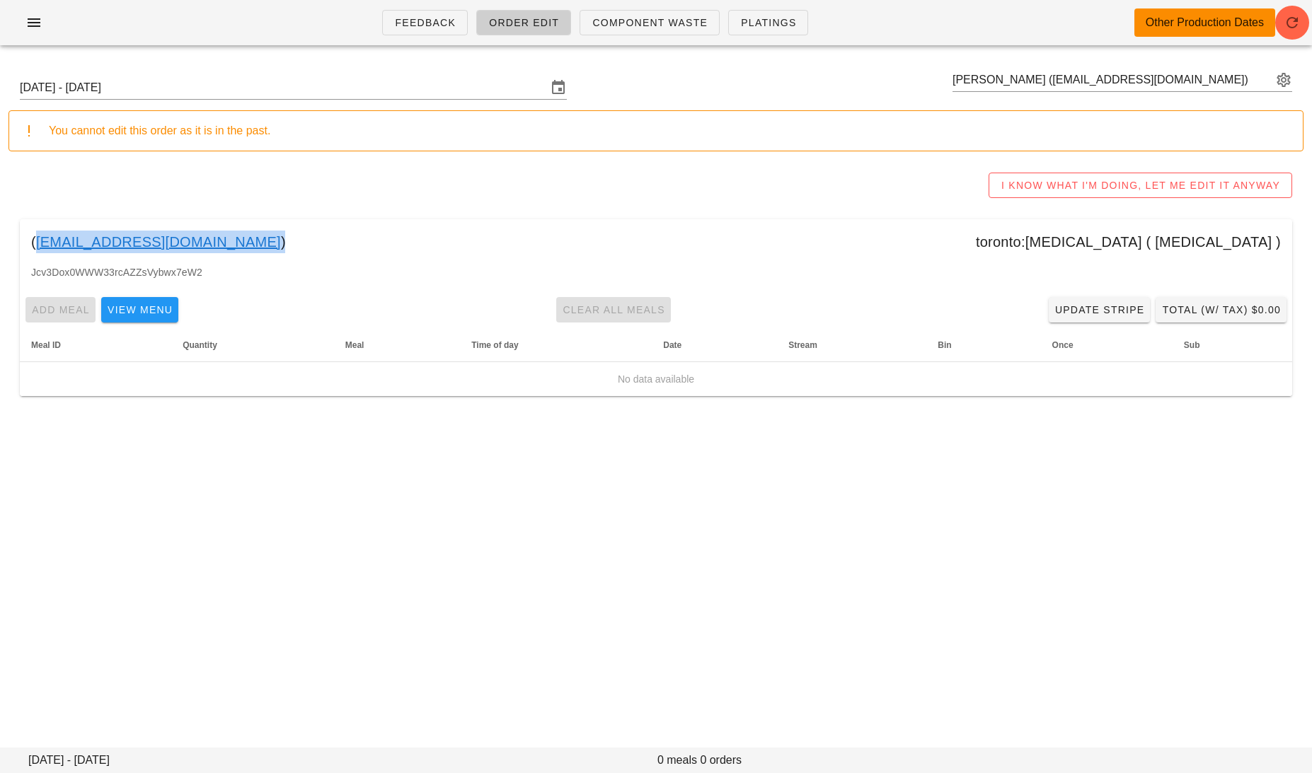
drag, startPoint x: 148, startPoint y: 246, endPoint x: 37, endPoint y: 246, distance: 111.1
click at [37, 246] on div "( opus4p@aol.com ) toronto:diabetes ( diabetes )" at bounding box center [656, 241] width 1272 height 45
copy link "opus4p@aol.com"
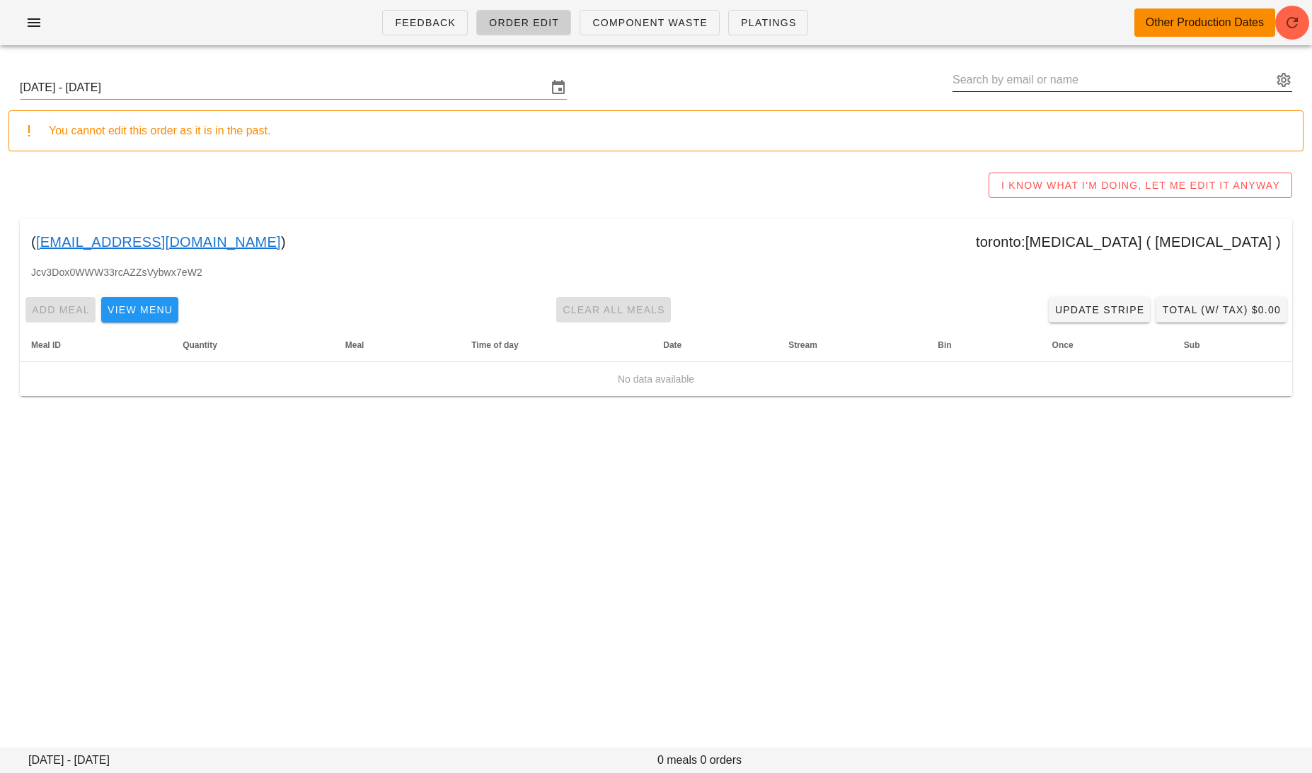
click at [1124, 80] on input "text" at bounding box center [1112, 80] width 320 height 23
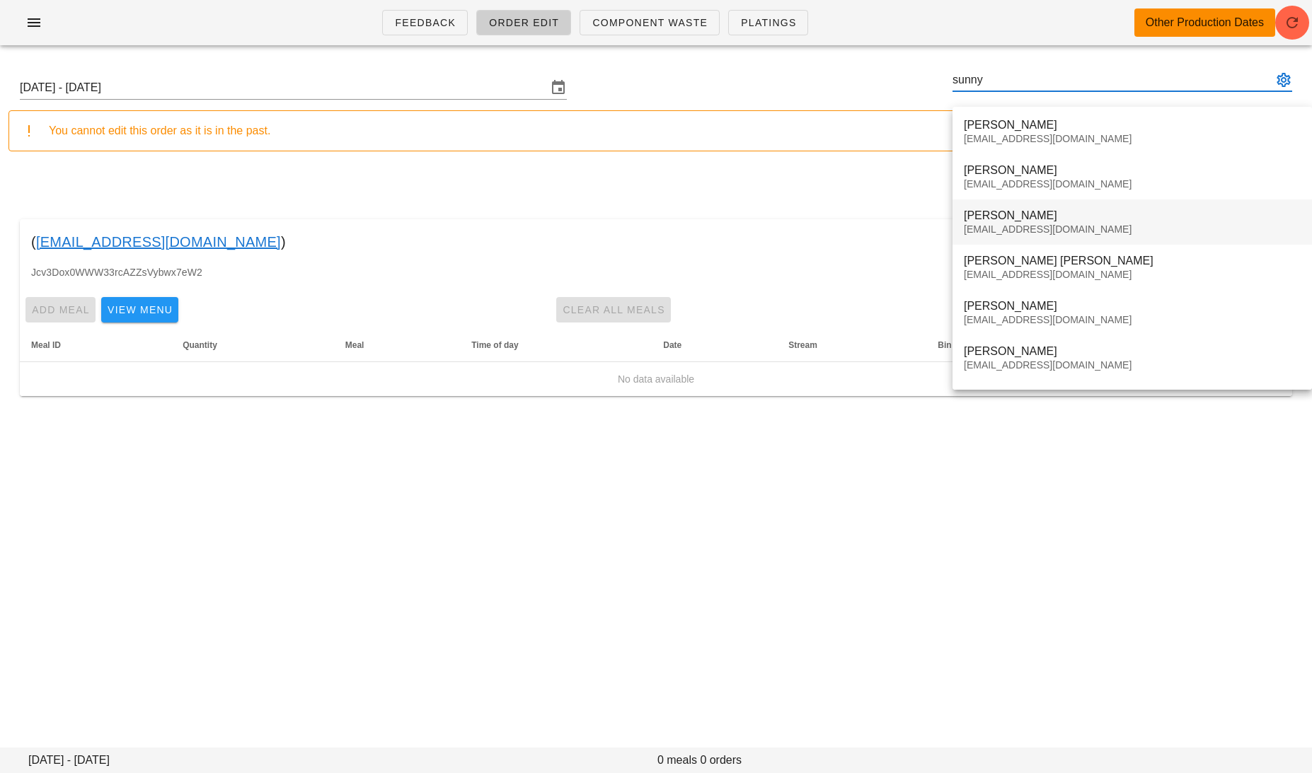
scroll to position [115, 0]
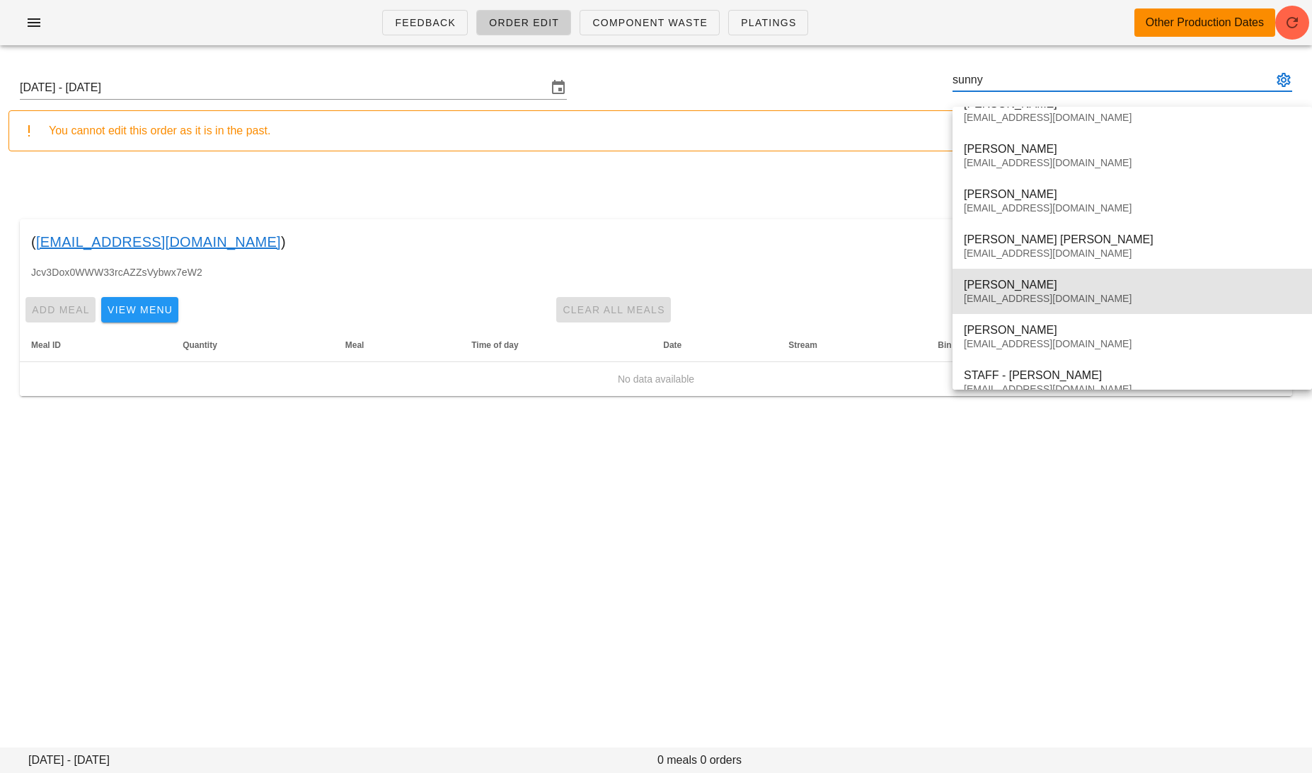
click at [1062, 297] on div "[EMAIL_ADDRESS][DOMAIN_NAME]" at bounding box center [1132, 299] width 337 height 12
type input "Sunny Yerra (sunnyeverhart1@icloud.com)"
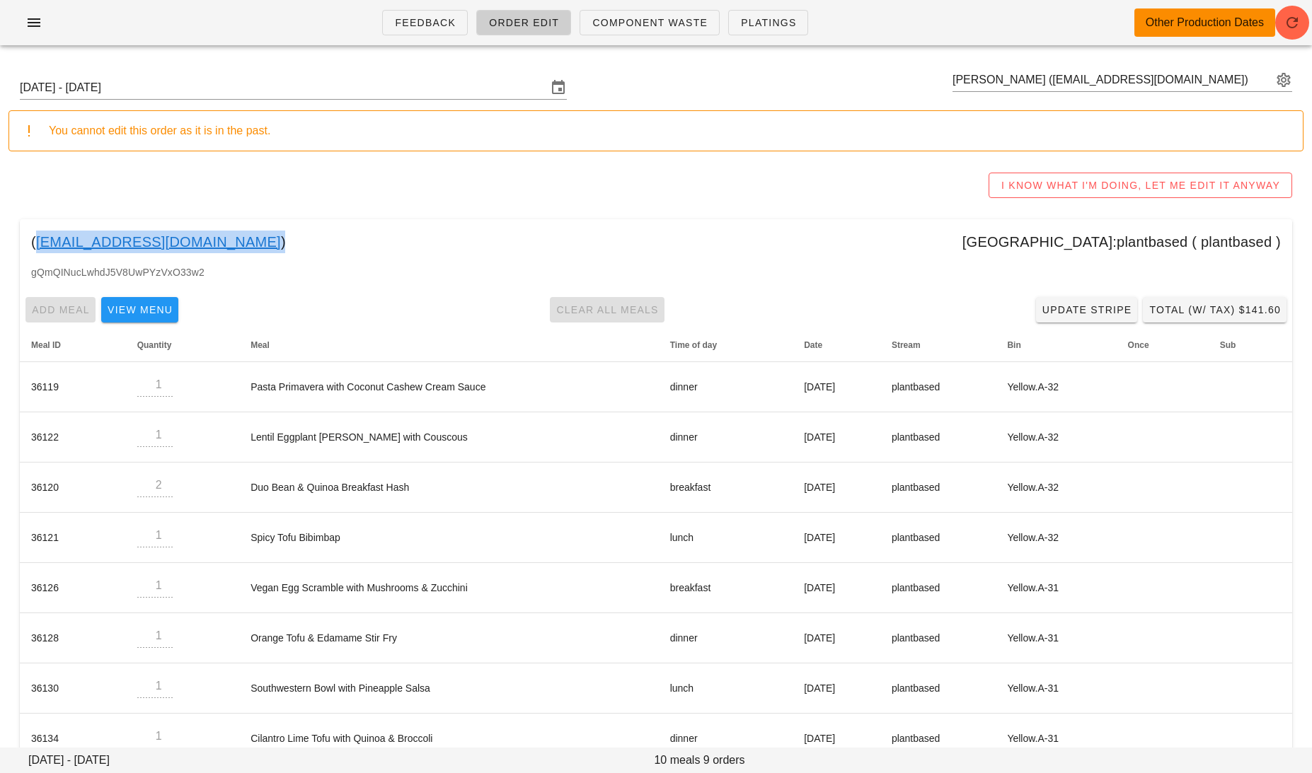
drag, startPoint x: 219, startPoint y: 243, endPoint x: 37, endPoint y: 245, distance: 181.9
click at [37, 245] on div "( sunnyeverhart1@icloud.com ) Calgary:plantbased ( plantbased )" at bounding box center [656, 241] width 1272 height 45
copy link "[EMAIL_ADDRESS][DOMAIN_NAME]"
